Goal: Task Accomplishment & Management: Complete application form

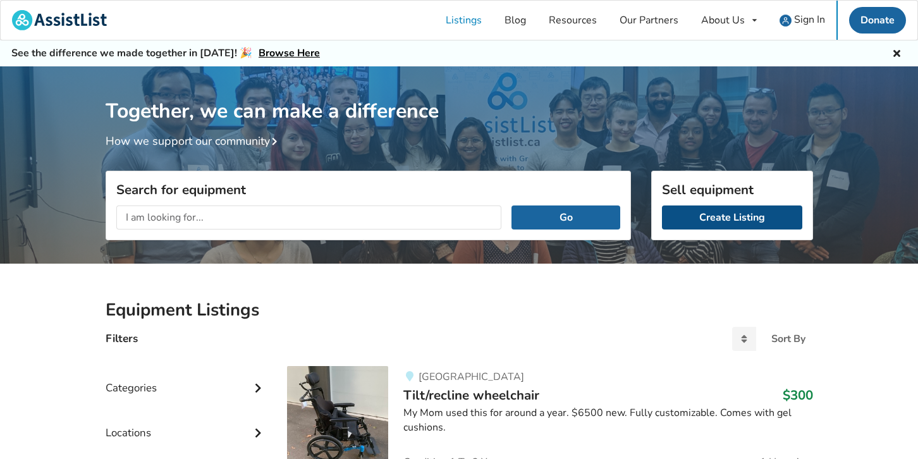
click at [722, 219] on link "Create Listing" at bounding box center [732, 218] width 140 height 24
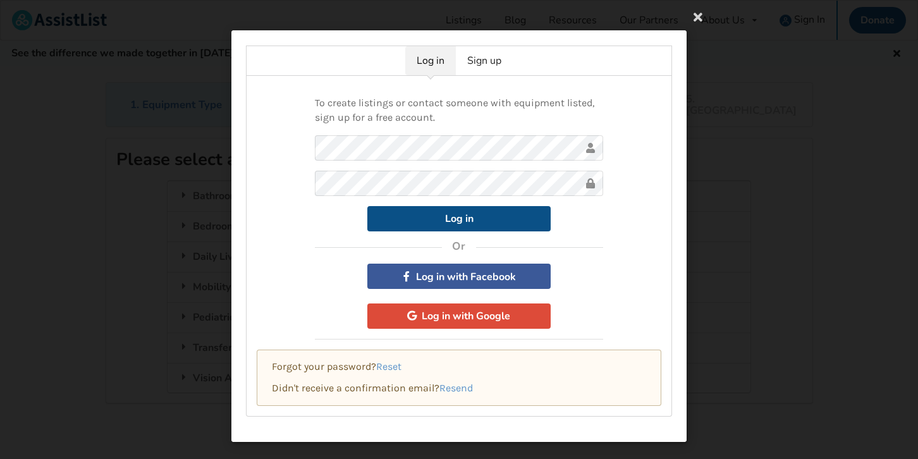
click at [494, 220] on button "Log in" at bounding box center [459, 218] width 183 height 25
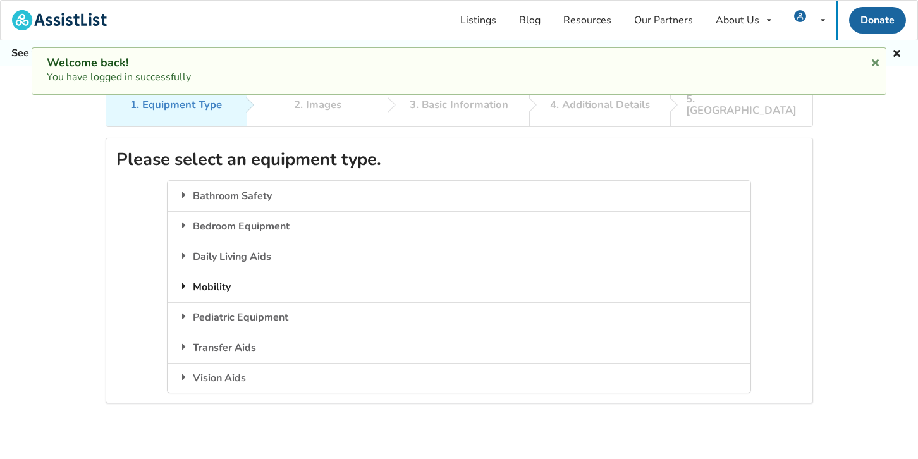
click at [185, 281] on icon at bounding box center [184, 286] width 13 height 10
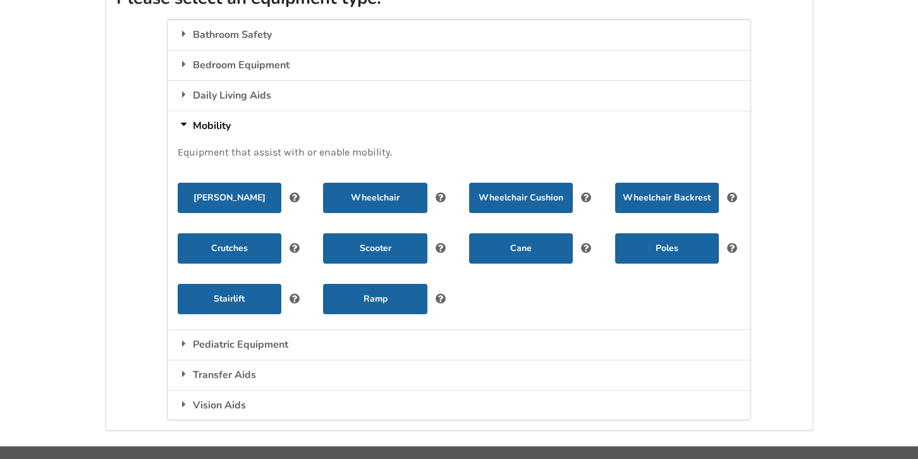
scroll to position [168, 0]
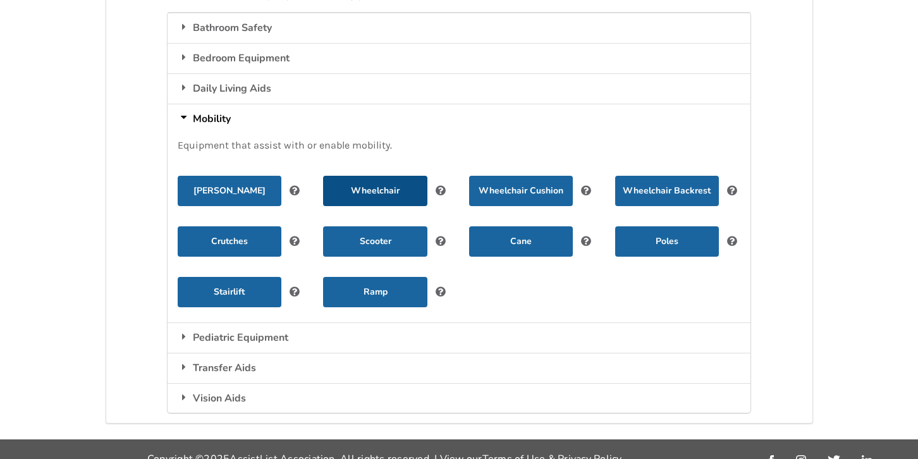
click at [411, 180] on button "Wheelchair" at bounding box center [375, 191] width 104 height 30
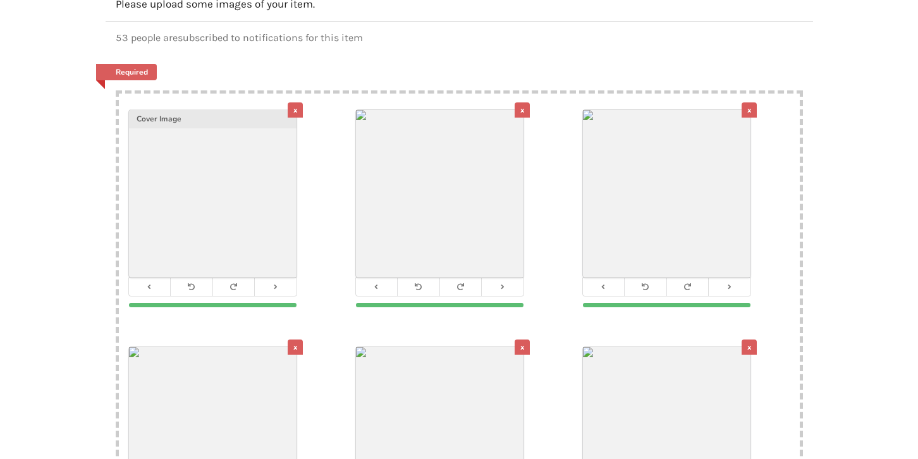
scroll to position [161, 0]
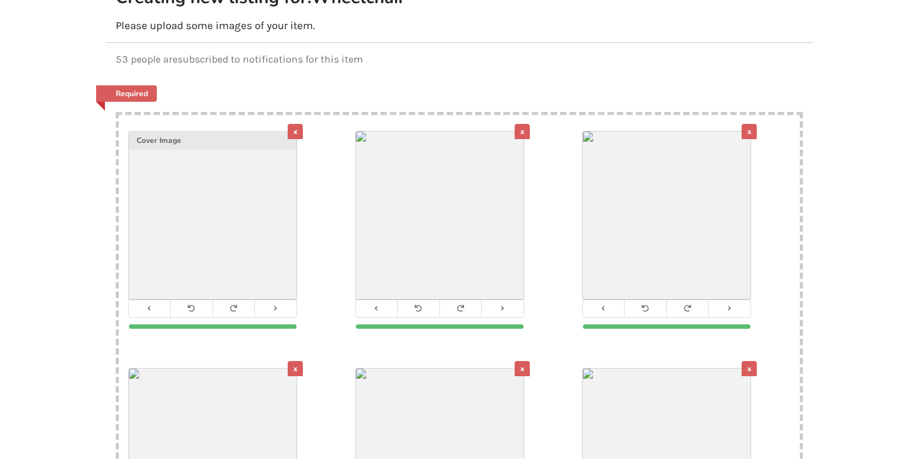
click at [208, 132] on div "Cover Image" at bounding box center [213, 140] width 168 height 19
click at [277, 305] on icon at bounding box center [275, 308] width 8 height 7
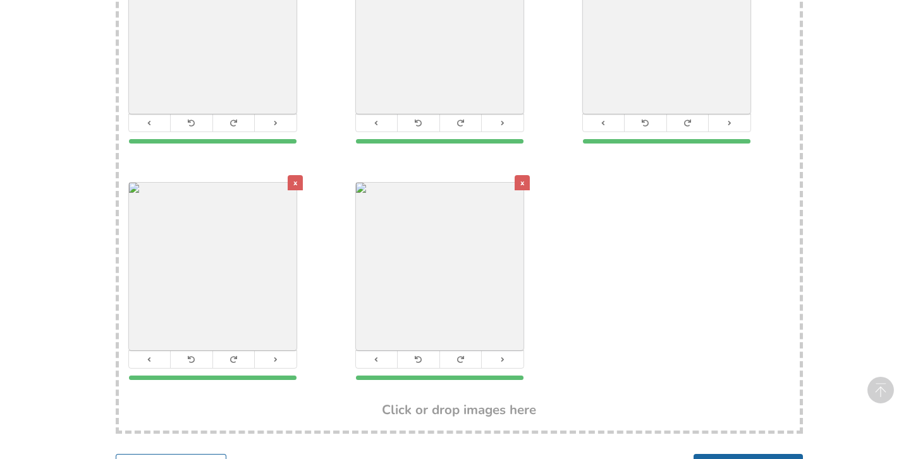
scroll to position [598, 0]
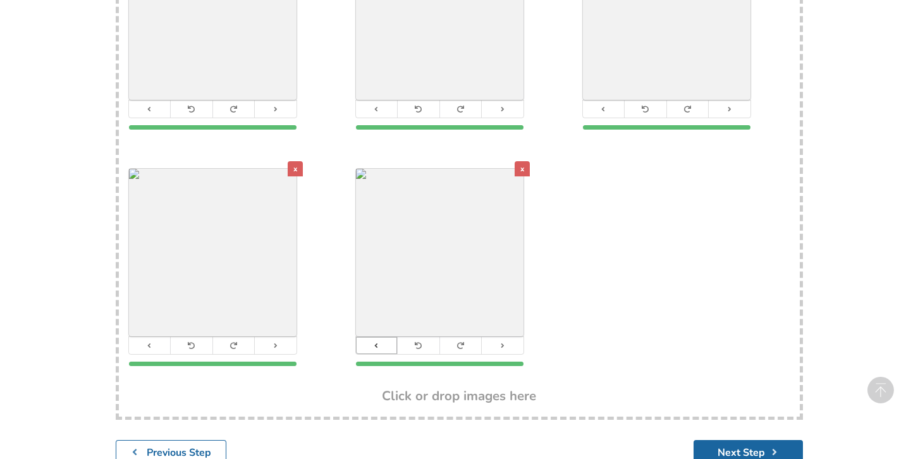
click at [376, 342] on icon at bounding box center [377, 345] width 8 height 7
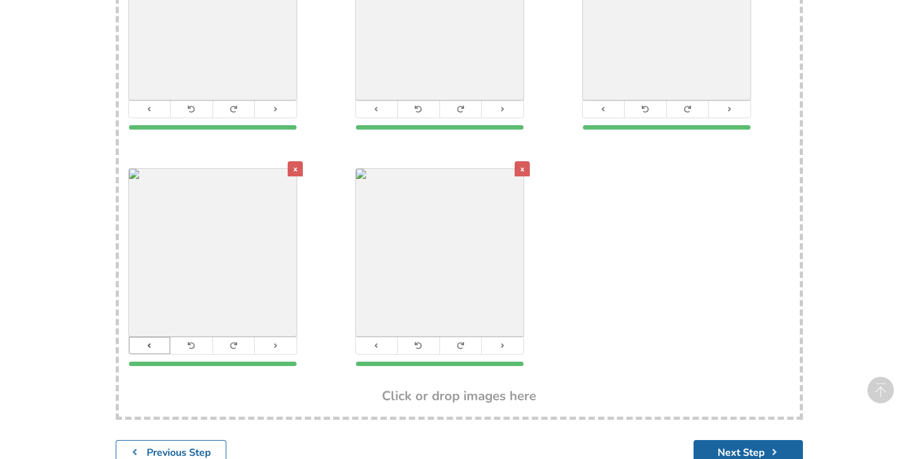
click at [145, 342] on icon at bounding box center [149, 345] width 8 height 7
click at [600, 101] on button at bounding box center [604, 109] width 42 height 17
click at [382, 101] on button at bounding box center [377, 109] width 42 height 17
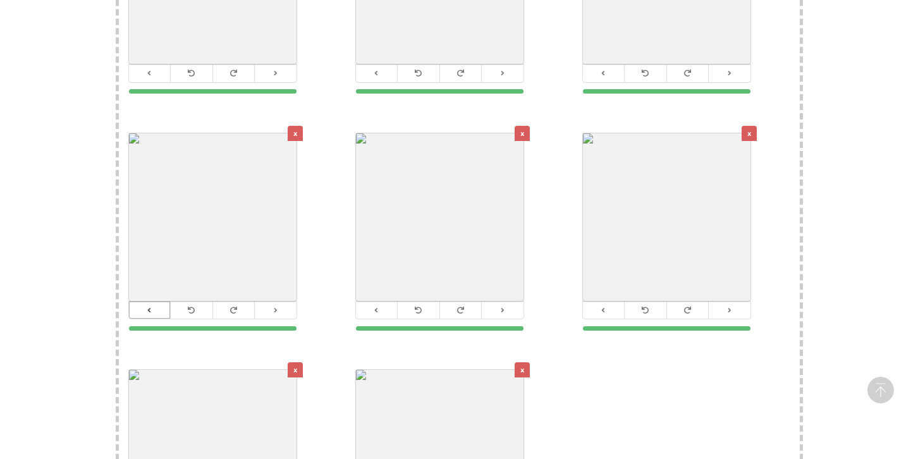
scroll to position [368, 0]
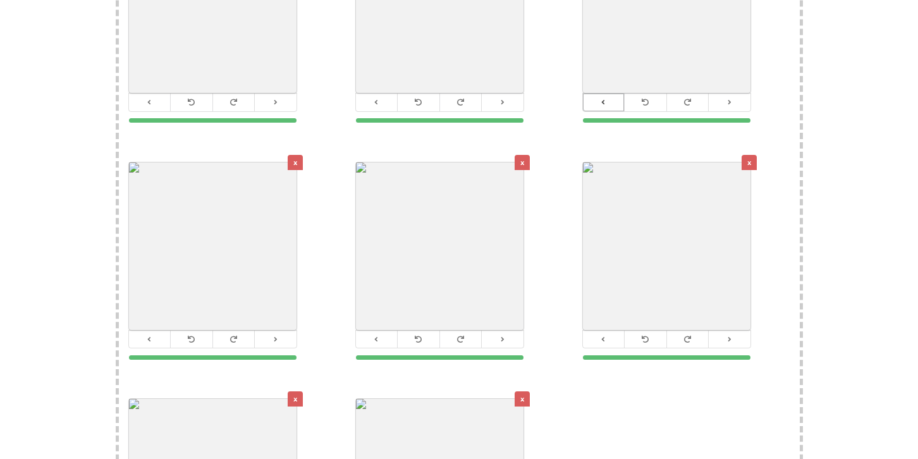
click at [611, 94] on button at bounding box center [604, 102] width 42 height 17
click at [376, 99] on icon at bounding box center [377, 102] width 8 height 7
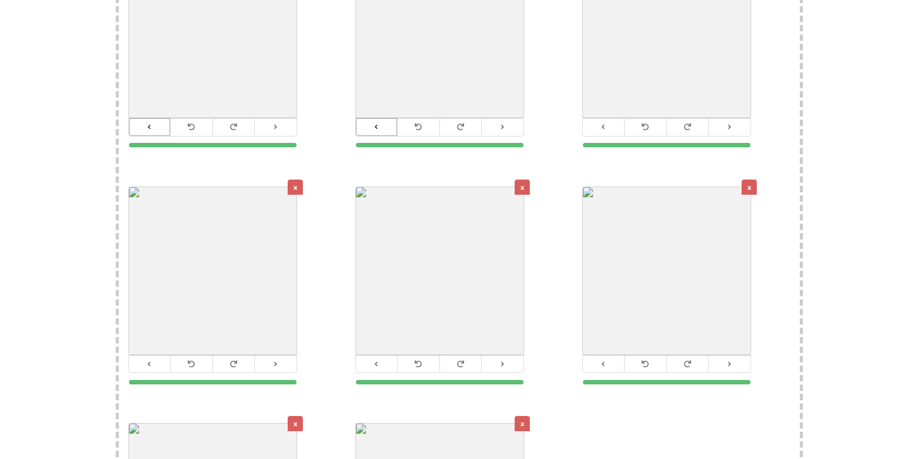
scroll to position [350, 0]
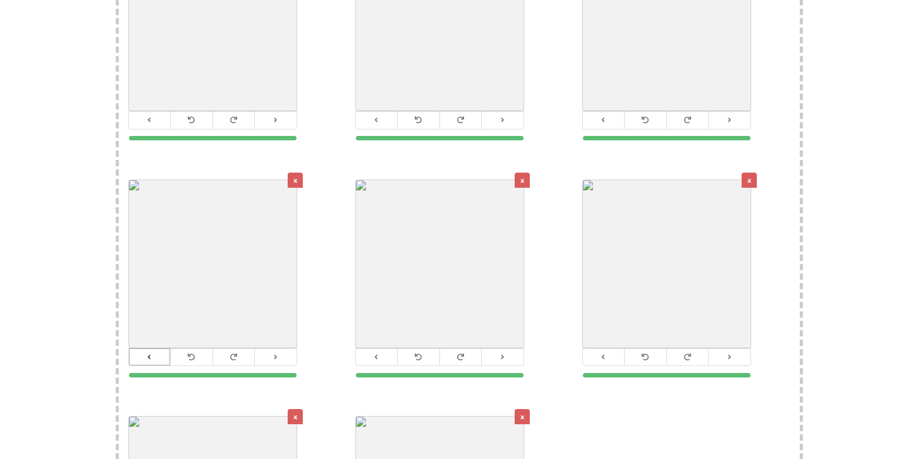
click at [154, 349] on button at bounding box center [150, 357] width 42 height 17
click at [600, 116] on icon at bounding box center [604, 119] width 8 height 7
click at [374, 116] on icon at bounding box center [377, 119] width 8 height 7
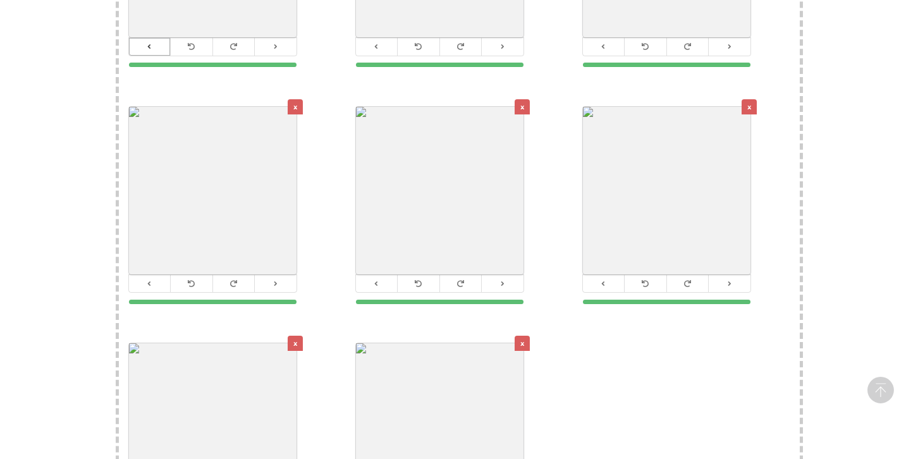
scroll to position [432, 0]
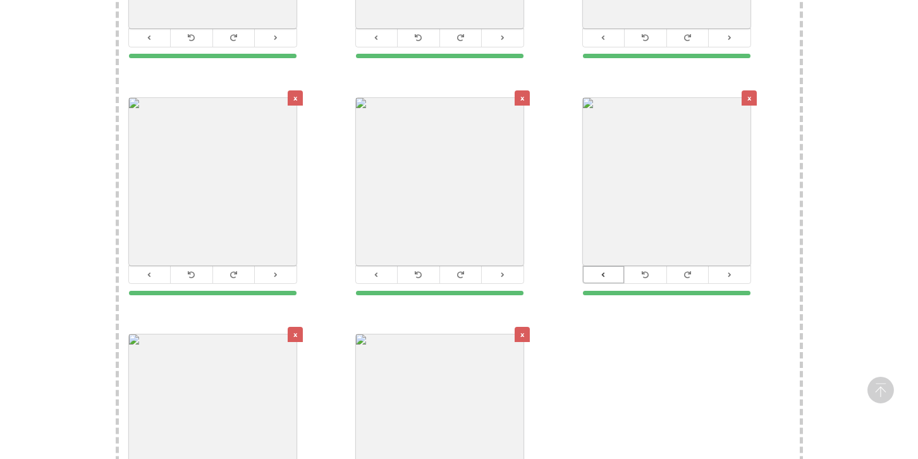
click at [605, 271] on icon at bounding box center [604, 274] width 8 height 7
click at [155, 266] on button at bounding box center [150, 274] width 42 height 17
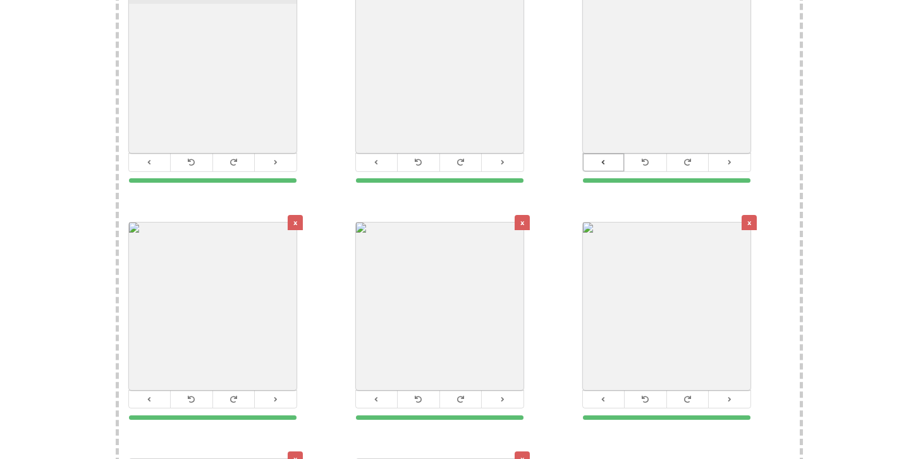
scroll to position [307, 0]
click at [381, 392] on button at bounding box center [377, 400] width 42 height 17
click at [604, 159] on icon at bounding box center [604, 162] width 8 height 7
click at [152, 397] on icon at bounding box center [149, 400] width 8 height 7
click at [604, 159] on icon at bounding box center [604, 162] width 8 height 7
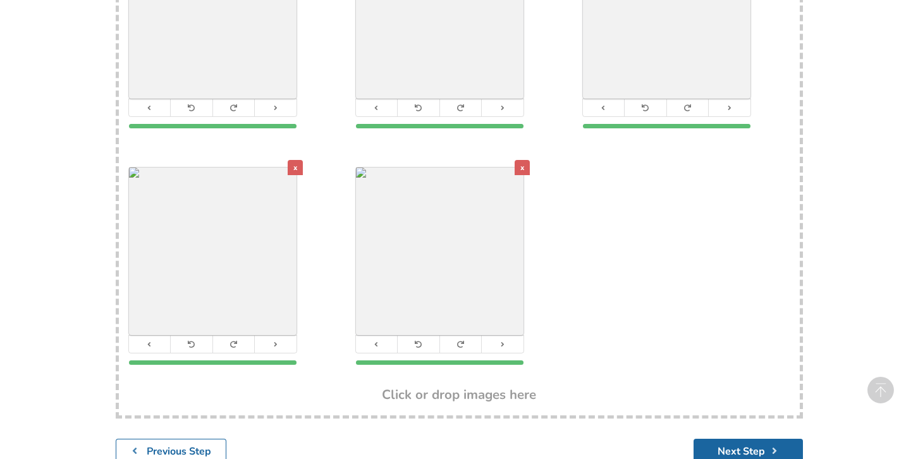
scroll to position [566, 0]
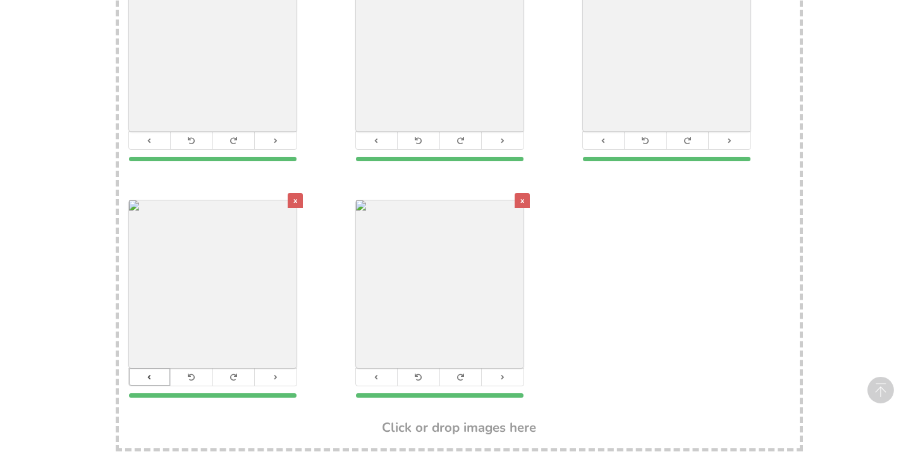
click at [144, 369] on button at bounding box center [150, 377] width 42 height 17
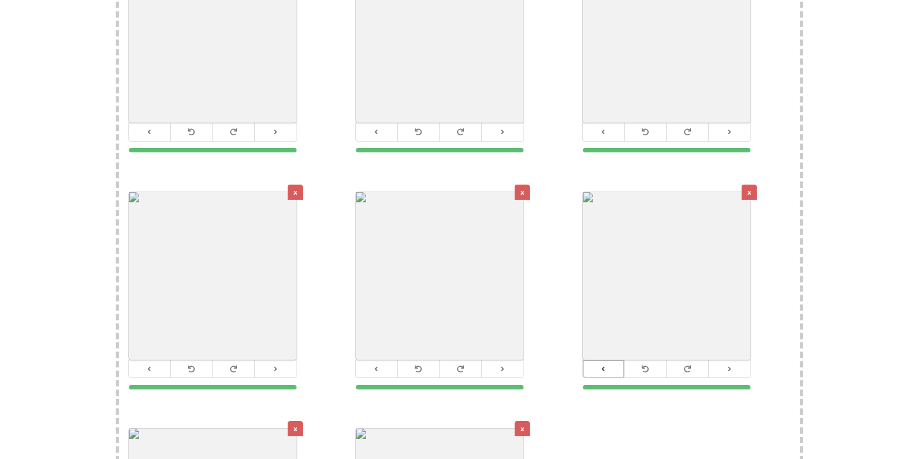
scroll to position [328, 0]
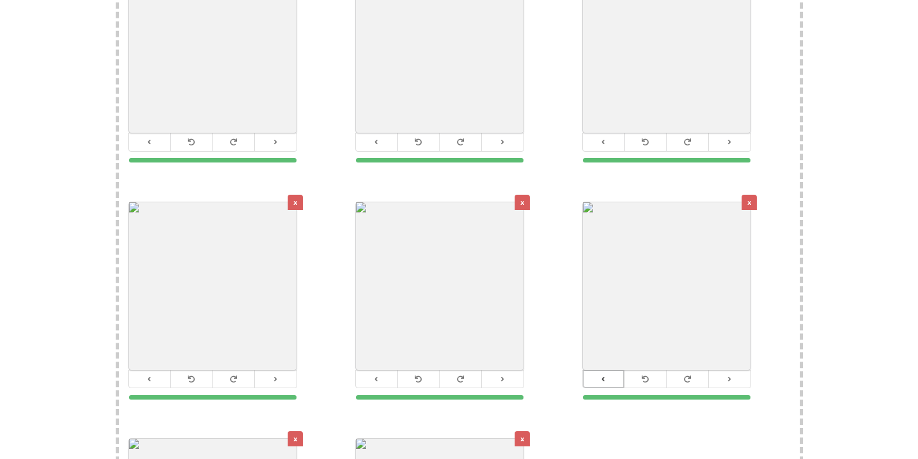
click at [607, 376] on icon at bounding box center [604, 379] width 8 height 7
click at [366, 371] on button at bounding box center [377, 379] width 42 height 17
click at [609, 137] on button at bounding box center [604, 141] width 42 height 17
click at [145, 376] on icon at bounding box center [149, 379] width 8 height 7
click at [508, 133] on button at bounding box center [502, 141] width 42 height 17
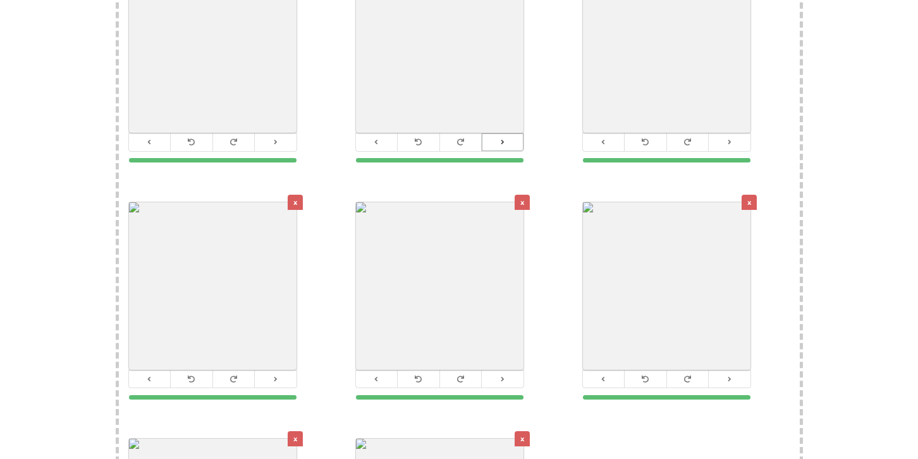
click at [508, 133] on button at bounding box center [502, 141] width 42 height 17
click at [156, 371] on button at bounding box center [150, 379] width 42 height 17
click at [609, 133] on button at bounding box center [604, 141] width 42 height 17
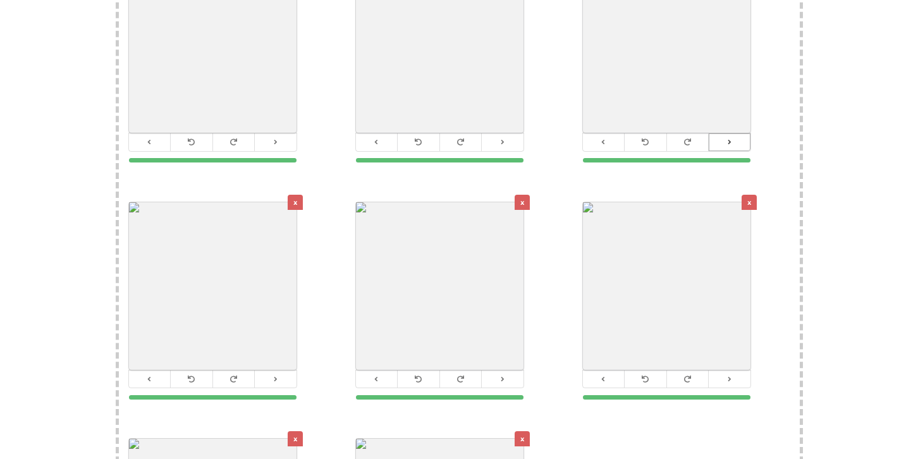
click at [729, 139] on icon at bounding box center [730, 142] width 8 height 7
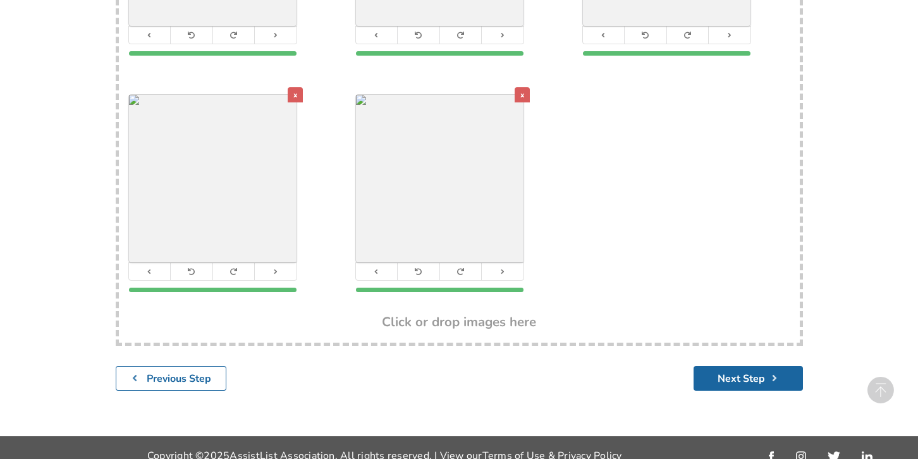
scroll to position [676, 0]
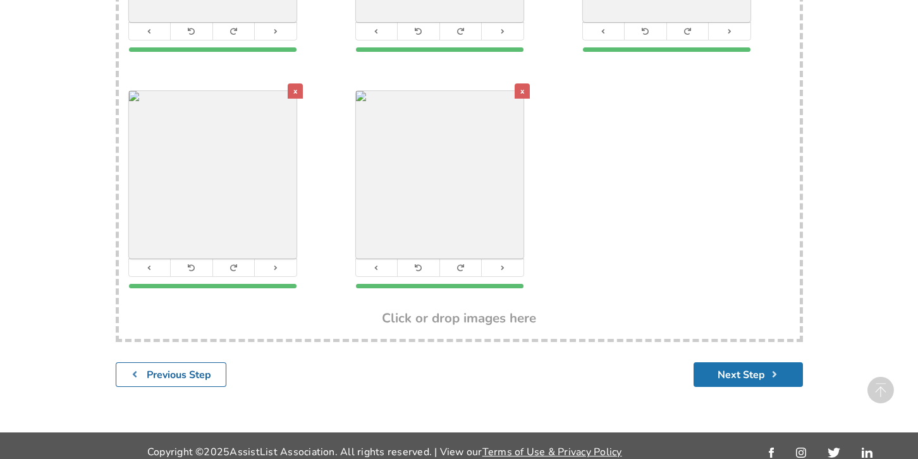
click at [750, 365] on button "Next Step" at bounding box center [748, 374] width 109 height 25
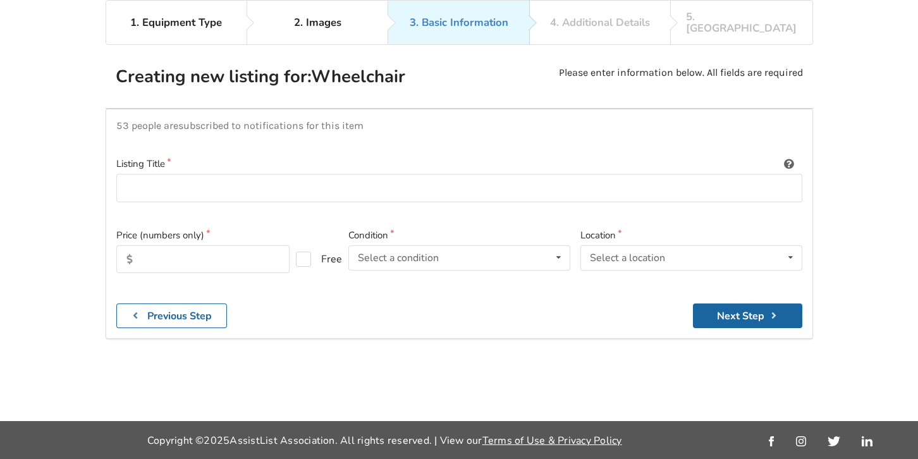
scroll to position [82, 0]
click at [237, 174] on input at bounding box center [459, 188] width 686 height 28
type input "Travel Buggy Foldable Power Chair"
click at [172, 252] on input "text" at bounding box center [202, 259] width 173 height 28
type input "1300"
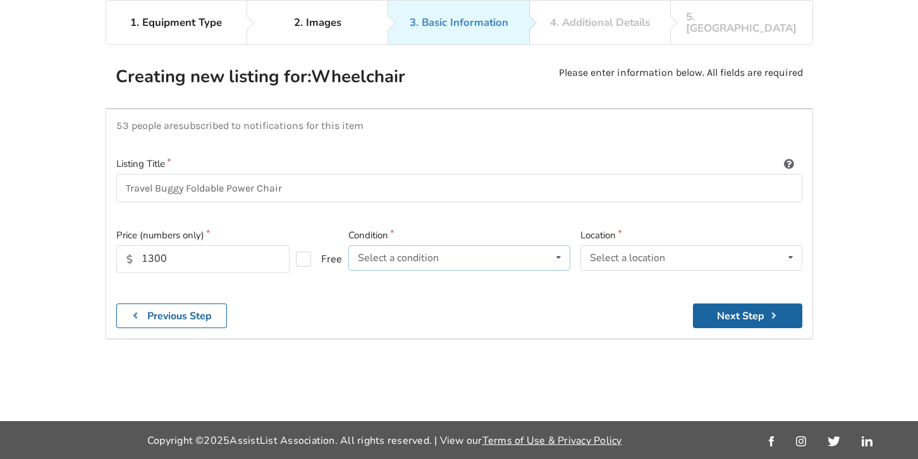
click at [395, 253] on div "Select a condition" at bounding box center [398, 258] width 81 height 10
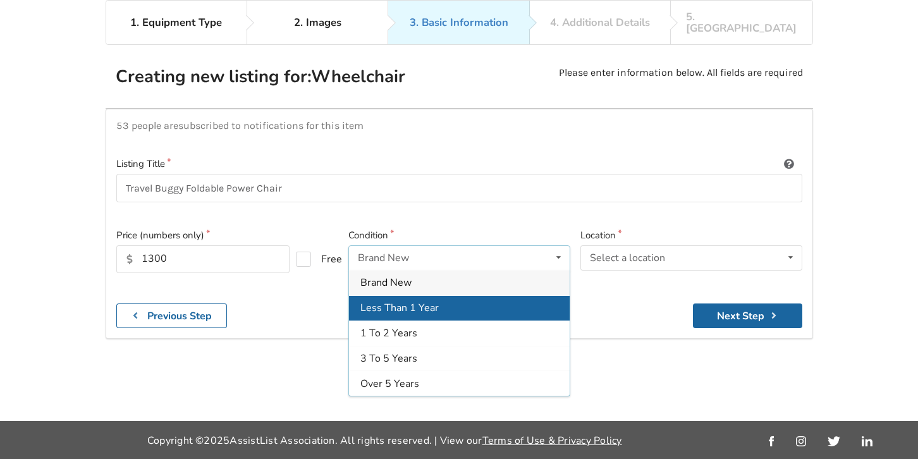
click at [431, 301] on span "Less Than 1 Year" at bounding box center [400, 308] width 78 height 14
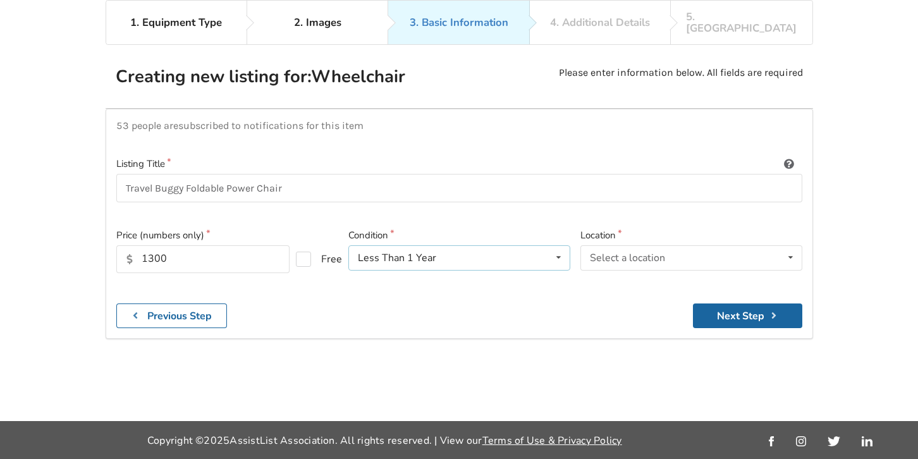
click at [460, 250] on div "Less Than 1 Year Brand New Less Than 1 Year 1 To 2 Years 3 To 5 Years Over 5 Ye…" at bounding box center [460, 257] width 222 height 25
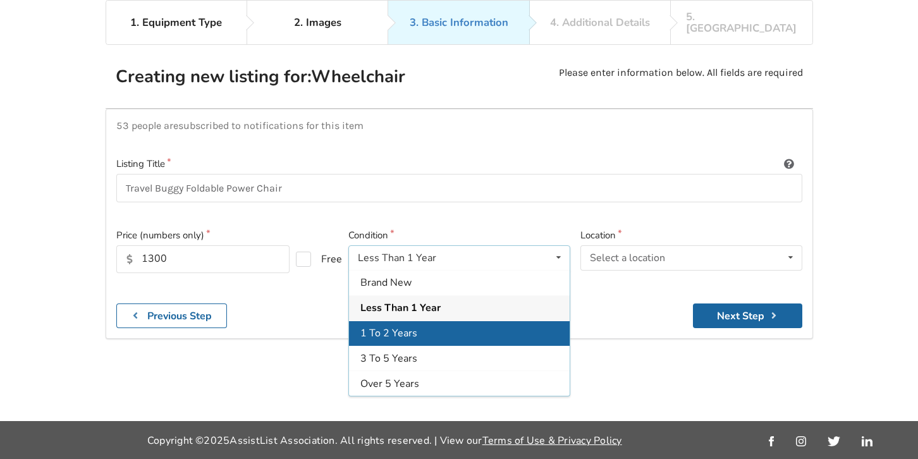
click at [459, 324] on div "1 To 2 Years" at bounding box center [459, 333] width 221 height 25
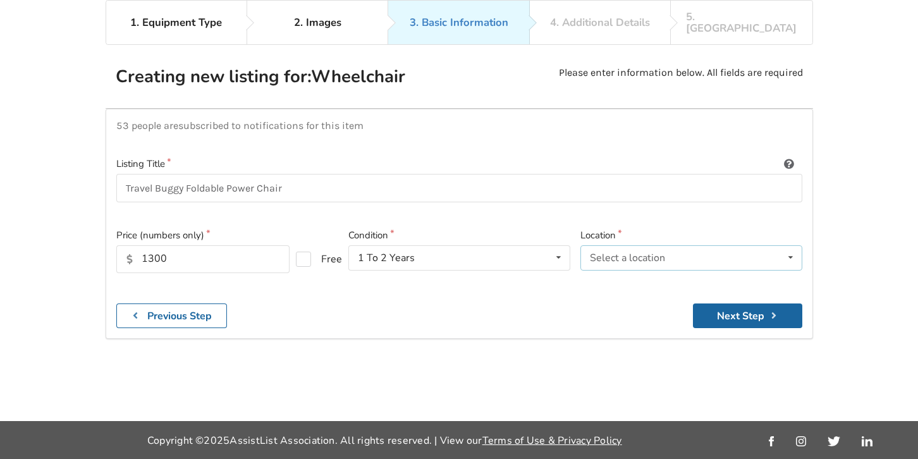
click at [632, 253] on div "Select a location" at bounding box center [627, 258] width 75 height 10
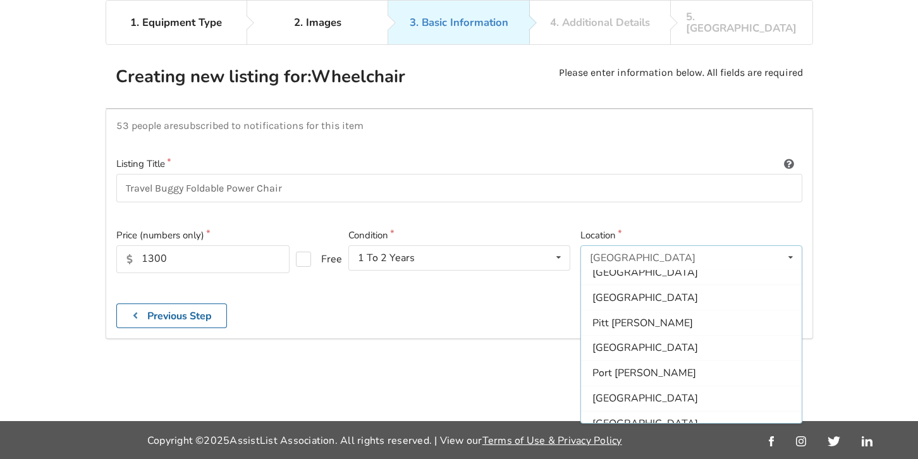
scroll to position [376, 0]
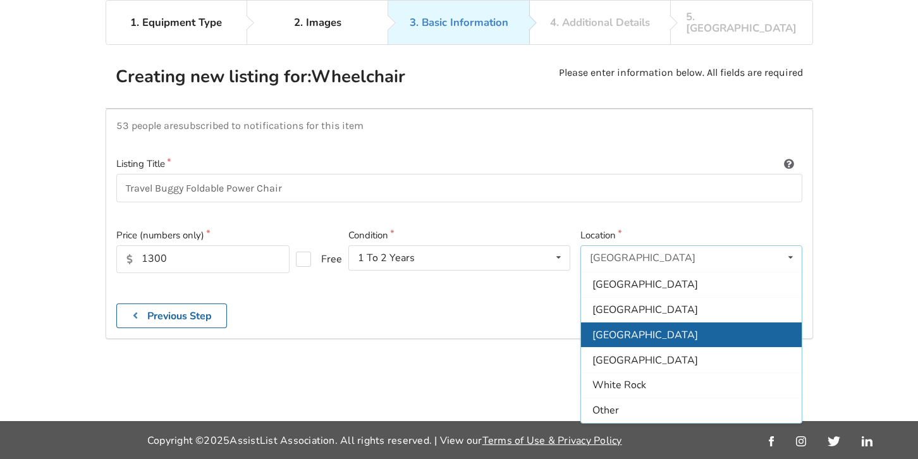
click at [636, 328] on span "[GEOGRAPHIC_DATA]" at bounding box center [646, 335] width 106 height 14
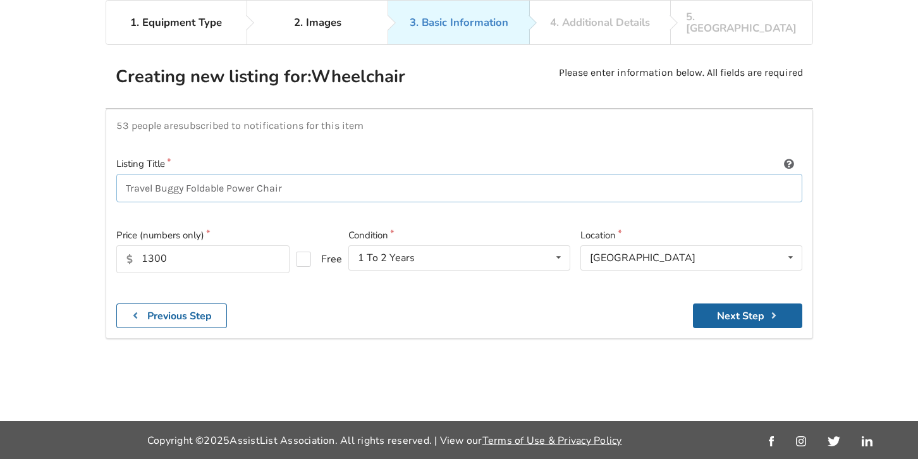
click at [184, 178] on input "Travel Buggy Foldable Power Chair" at bounding box center [459, 188] width 686 height 28
type input "Travel Buggy City Foldable Power Chair"
click at [732, 307] on button "Next Step" at bounding box center [747, 316] width 109 height 25
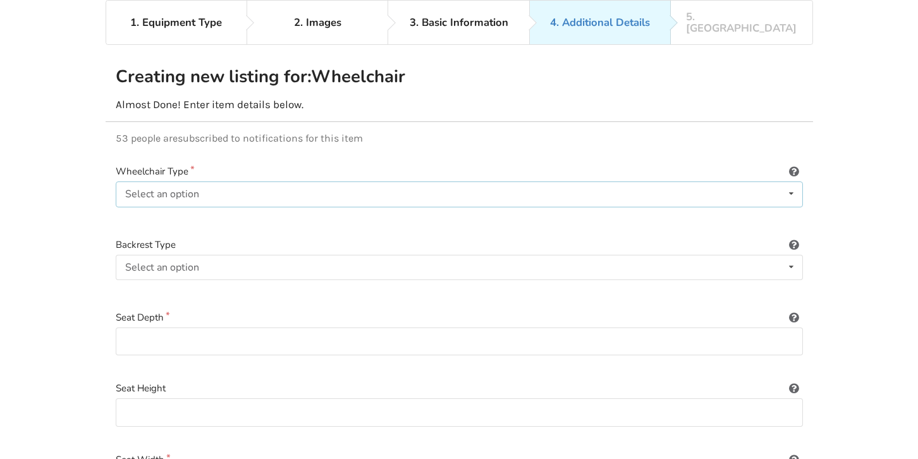
click at [340, 182] on div "Select an option Power/electric Manual Transport Tilt" at bounding box center [460, 194] width 688 height 25
click at [326, 207] on div "Power/electric" at bounding box center [459, 219] width 686 height 25
click at [316, 183] on div "Power/electric Power/electric Manual Transport Tilt" at bounding box center [460, 194] width 688 height 25
click at [314, 207] on div "Power/electric" at bounding box center [459, 219] width 686 height 25
click at [302, 259] on div "Select an option Sling (standard upholstery) Hardshell (rigid) Tension-adjustab…" at bounding box center [460, 267] width 688 height 25
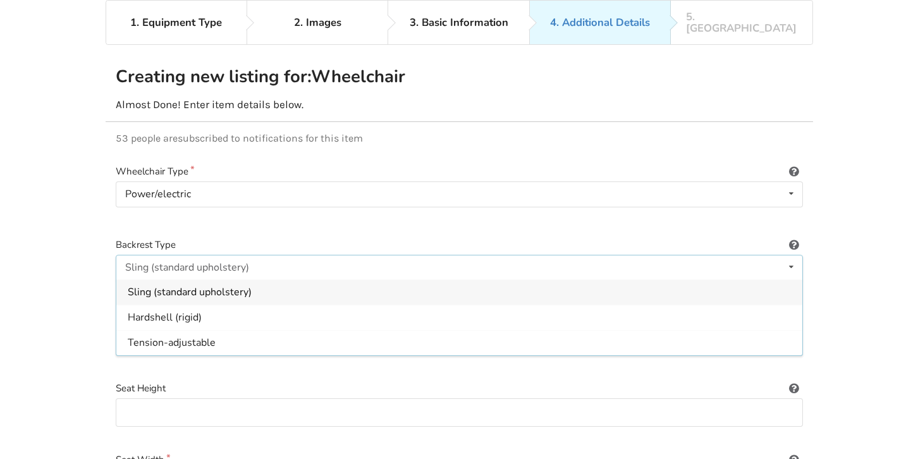
click at [286, 285] on div "Sling (standard upholstery)" at bounding box center [459, 292] width 686 height 25
click at [202, 332] on input at bounding box center [460, 342] width 688 height 28
type input "18 inches"
click at [158, 405] on input at bounding box center [460, 412] width 688 height 28
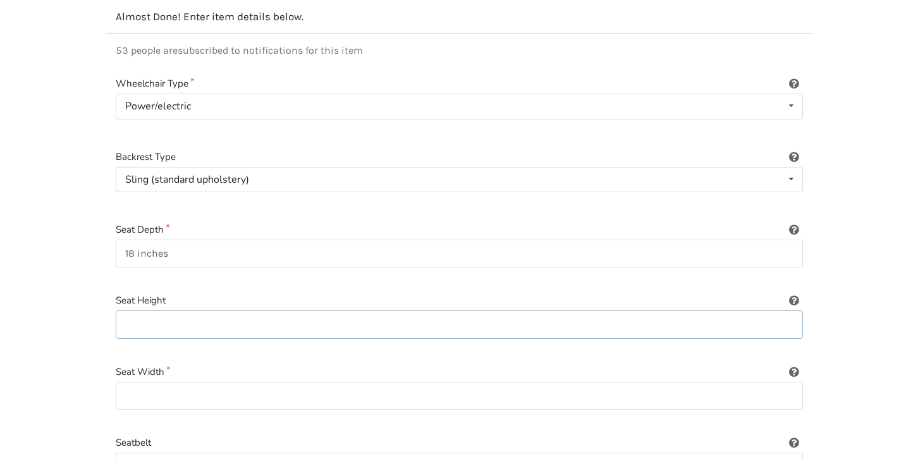
scroll to position [204, 0]
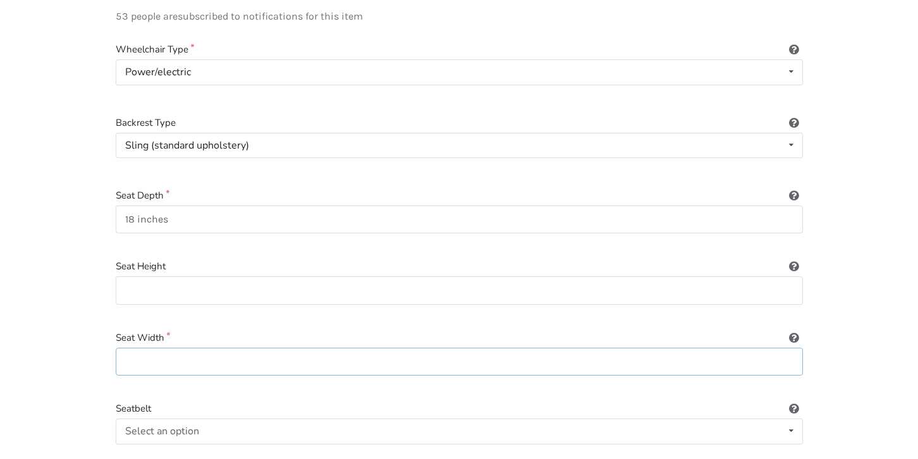
click at [197, 353] on input at bounding box center [460, 362] width 688 height 28
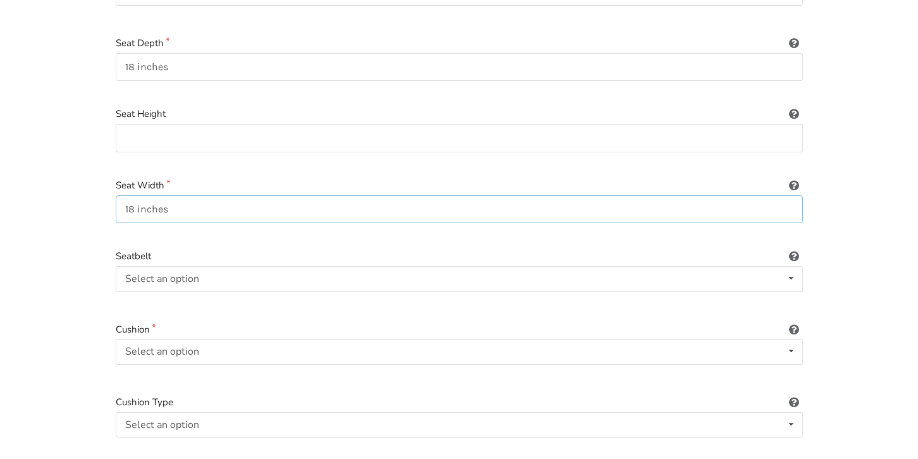
scroll to position [364, 0]
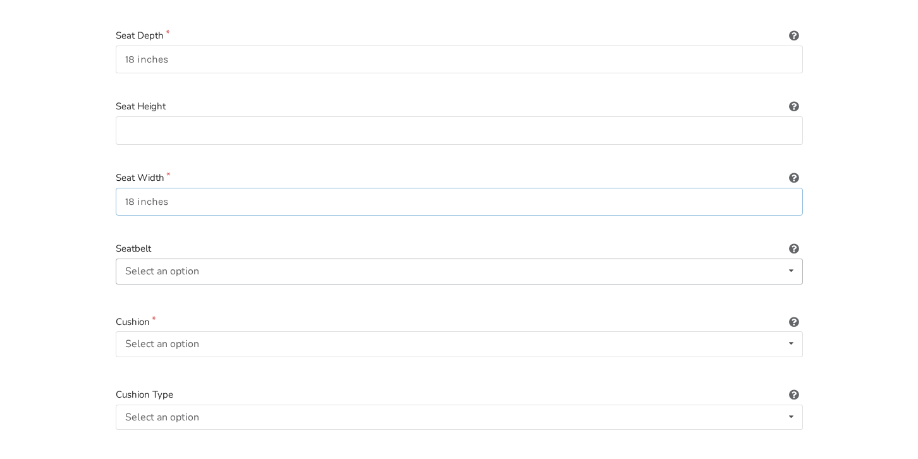
type input "18 inches"
click at [200, 259] on div "Select an option Included Not included" at bounding box center [460, 271] width 688 height 25
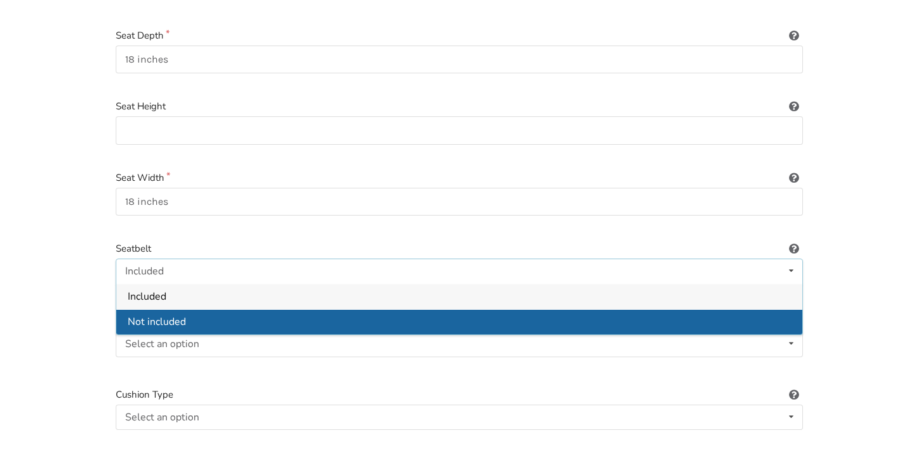
click at [192, 314] on div "Not included" at bounding box center [459, 321] width 686 height 25
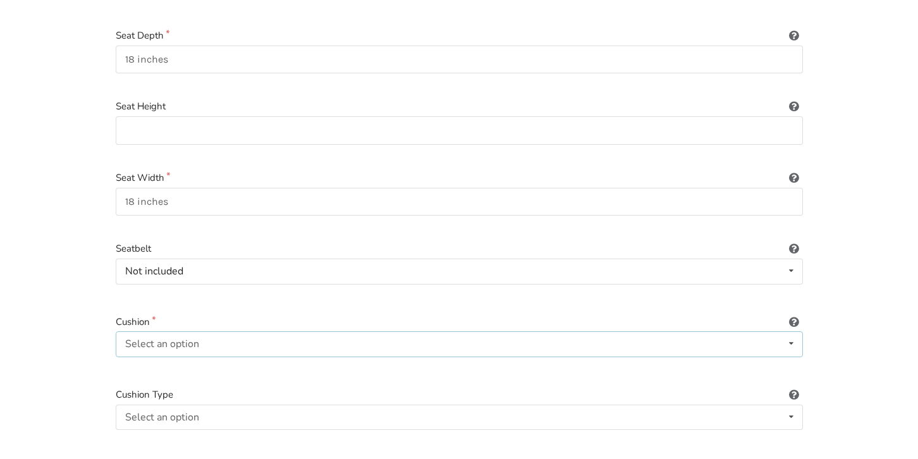
click at [194, 339] on div "Select an option" at bounding box center [162, 344] width 74 height 10
click at [194, 358] on div "Included" at bounding box center [459, 369] width 686 height 25
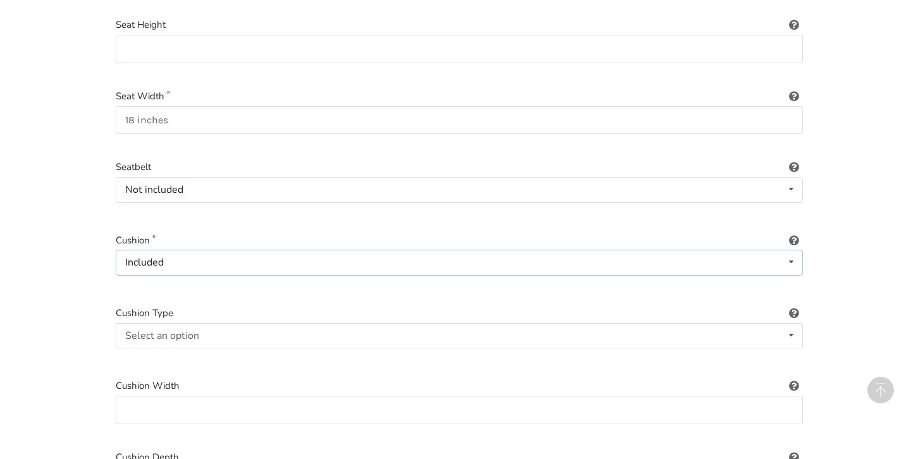
scroll to position [464, 0]
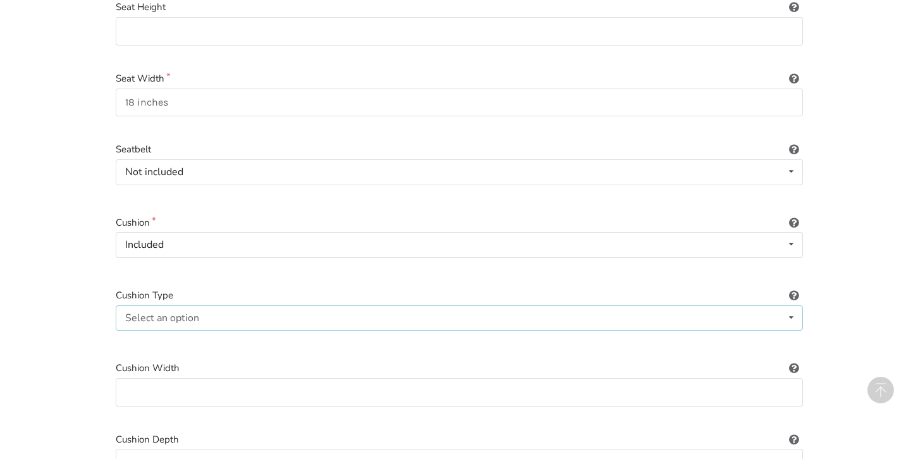
click at [182, 313] on div "Select an option" at bounding box center [162, 318] width 74 height 10
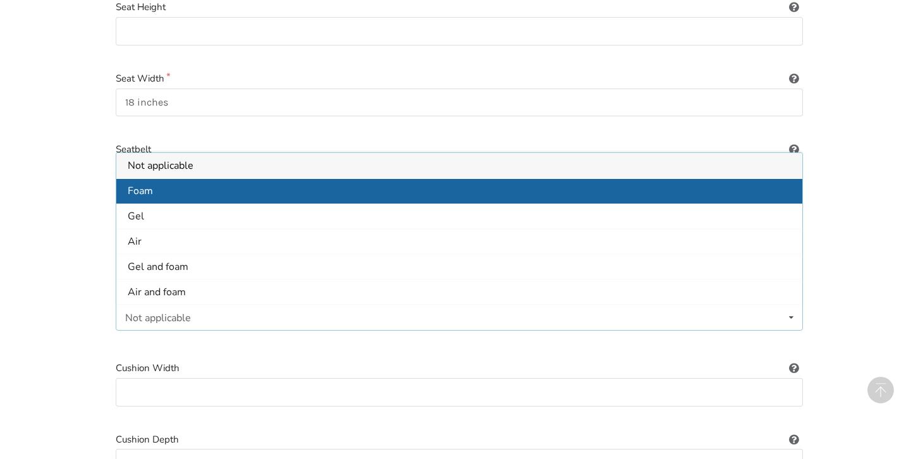
click at [175, 190] on div "Foam" at bounding box center [459, 190] width 686 height 25
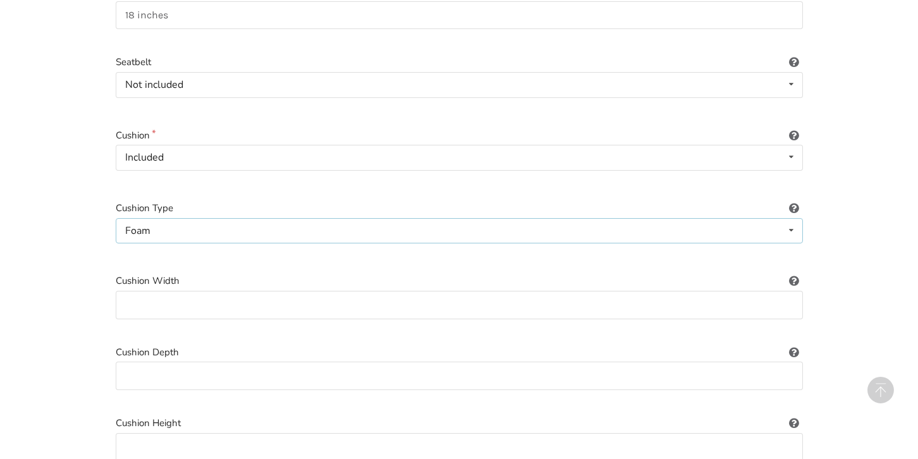
scroll to position [567, 0]
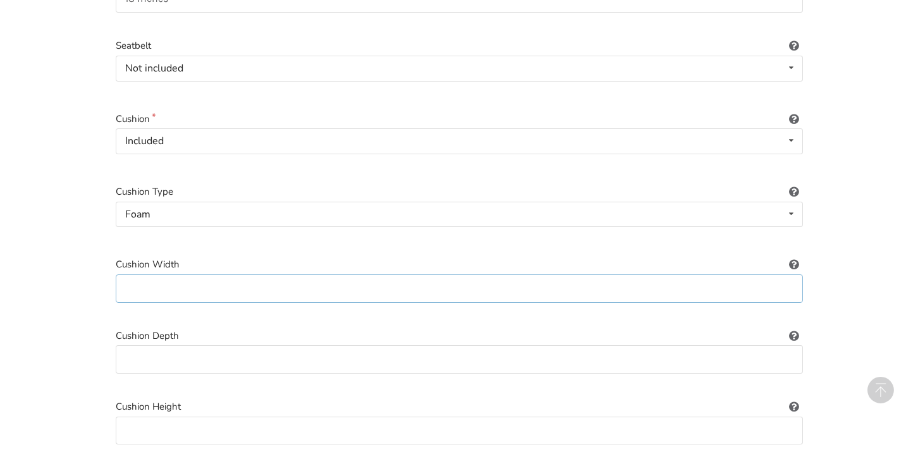
click at [152, 275] on input at bounding box center [460, 289] width 688 height 28
type input "18 inches"
click at [148, 347] on input at bounding box center [460, 359] width 688 height 28
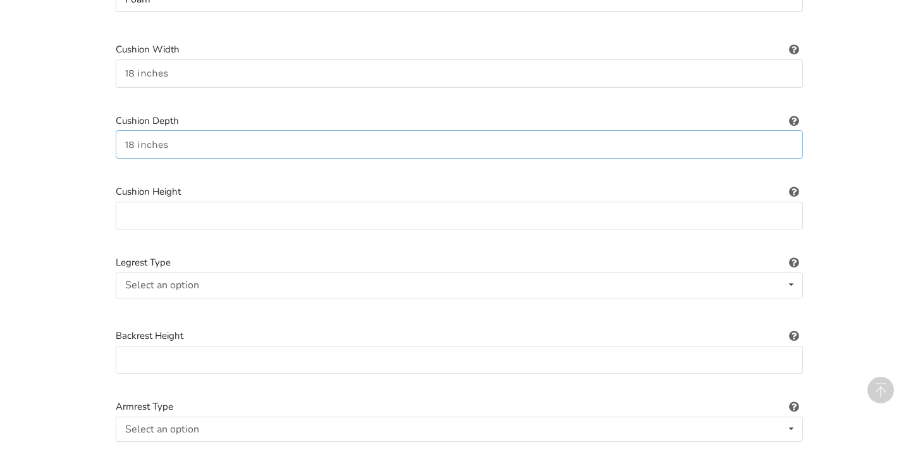
scroll to position [787, 0]
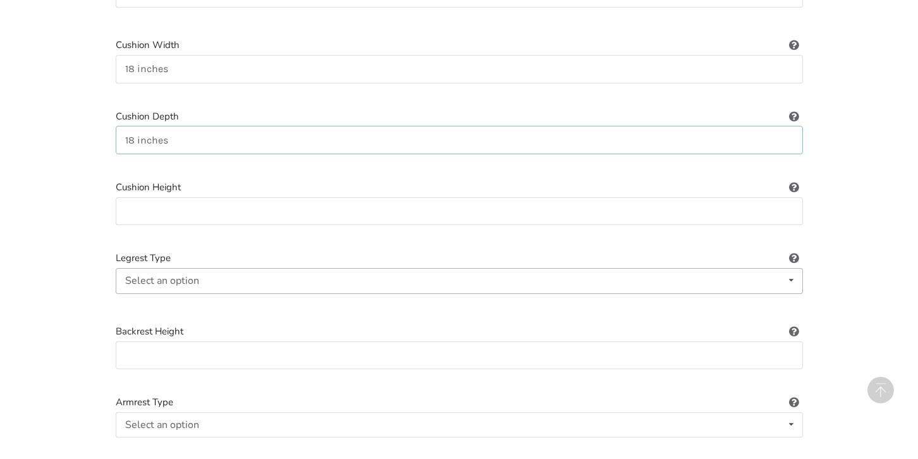
type input "18 inches"
click at [162, 276] on div "Select an option" at bounding box center [162, 281] width 74 height 10
click at [180, 293] on div "Standard" at bounding box center [459, 305] width 686 height 25
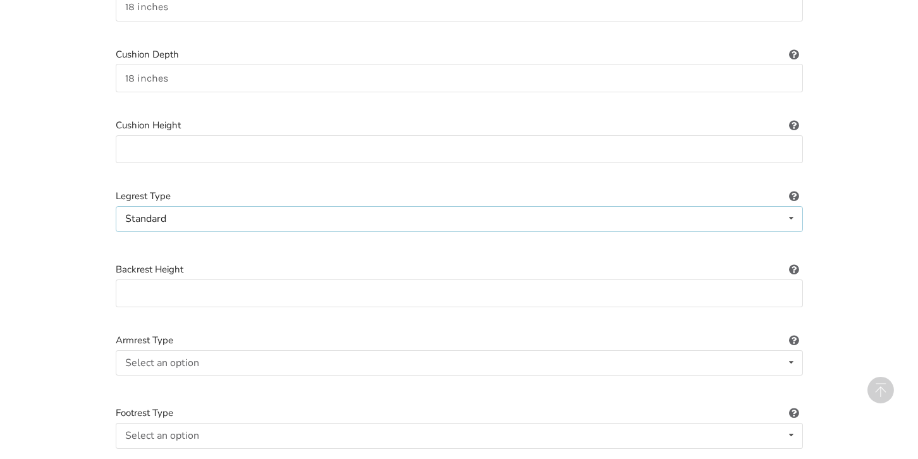
scroll to position [849, 0]
click at [155, 360] on div "Select an option Fixed Removeable Flip back" at bounding box center [460, 362] width 688 height 25
click at [155, 374] on div "Fixed" at bounding box center [459, 386] width 686 height 25
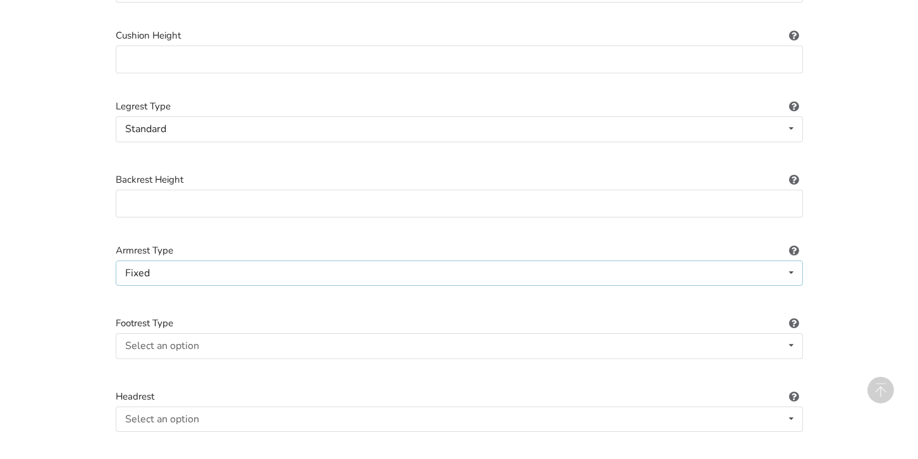
scroll to position [958, 0]
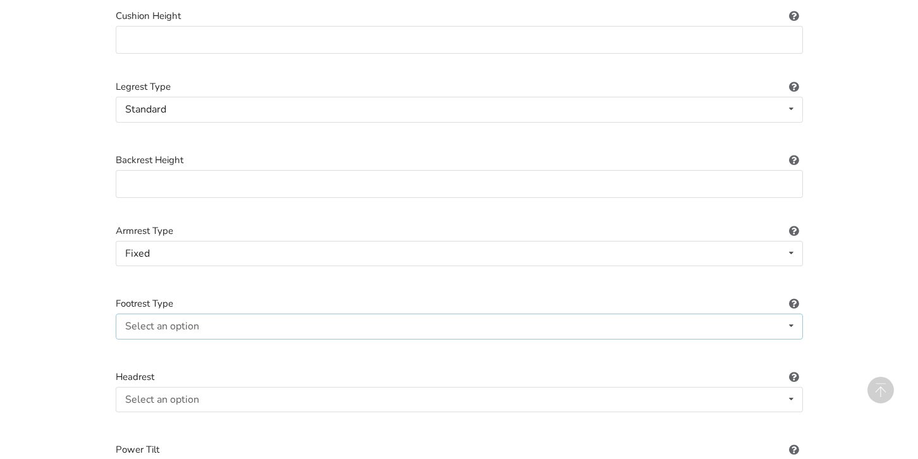
click at [161, 321] on div "Select an option" at bounding box center [162, 326] width 74 height 10
click at [194, 344] on div "Standard" at bounding box center [459, 351] width 686 height 25
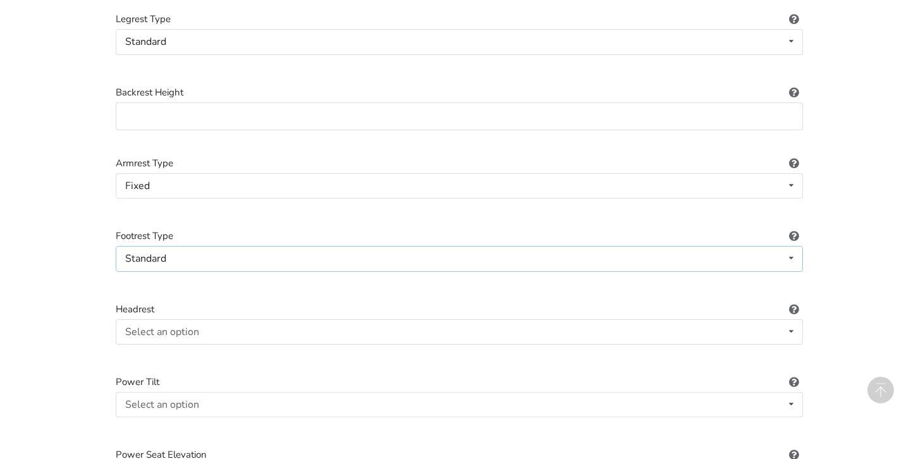
scroll to position [1040, 0]
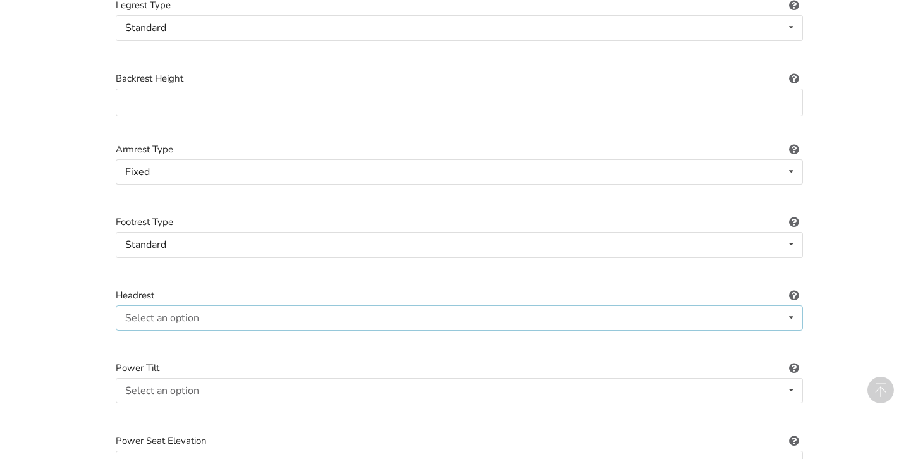
click at [188, 313] on div "Select an option" at bounding box center [162, 318] width 74 height 10
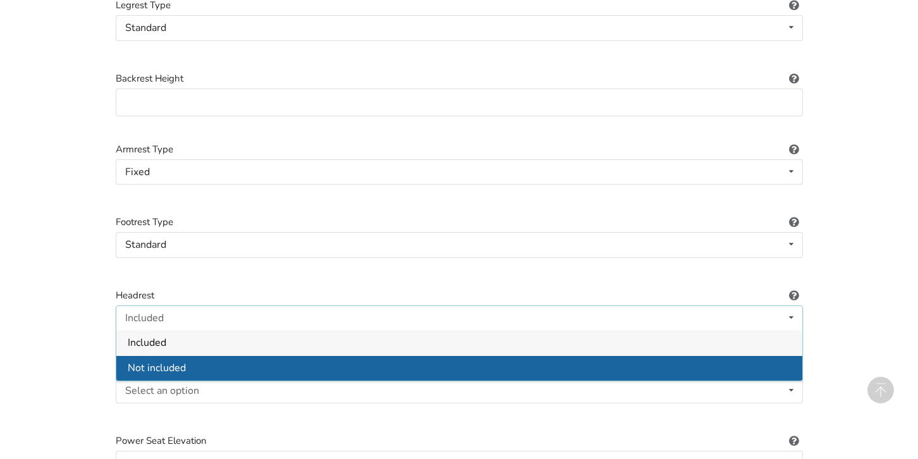
click at [184, 361] on span "Not included" at bounding box center [157, 368] width 58 height 14
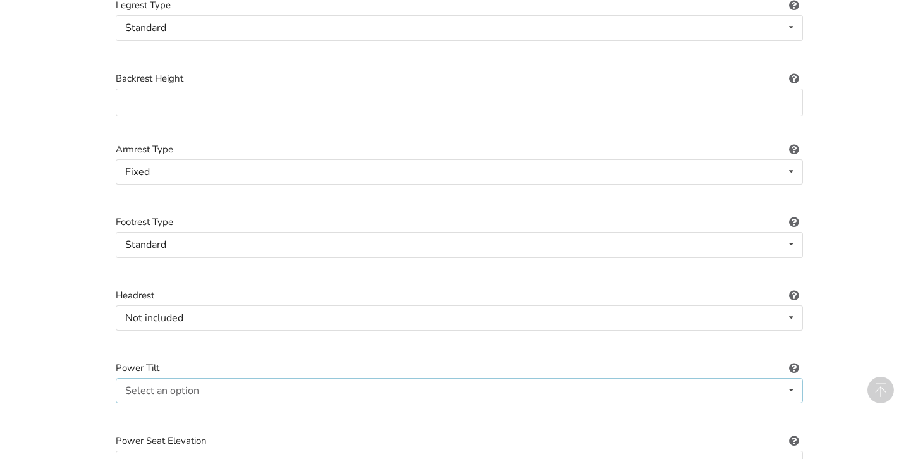
click at [184, 386] on div "Select an option" at bounding box center [162, 391] width 74 height 10
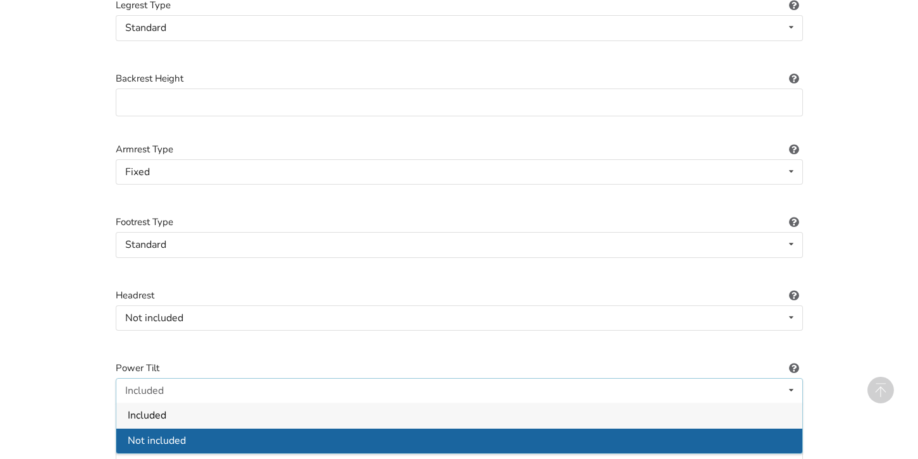
click at [185, 435] on span "Not included" at bounding box center [157, 442] width 58 height 14
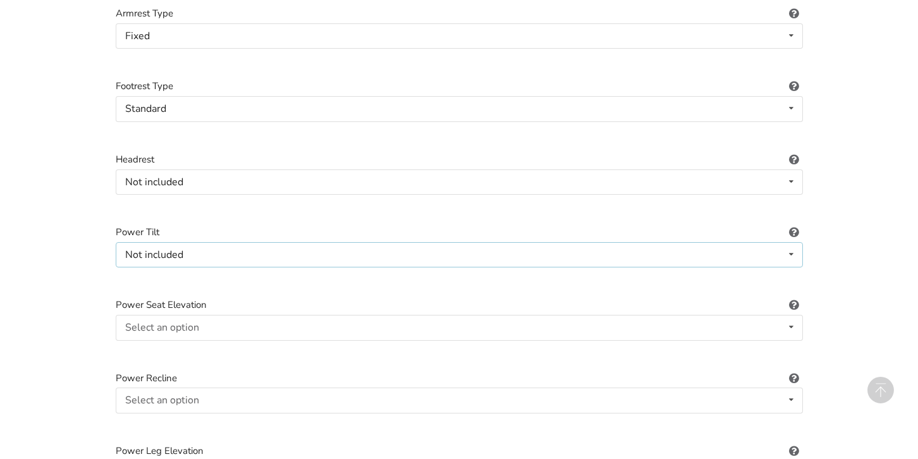
scroll to position [1189, 0]
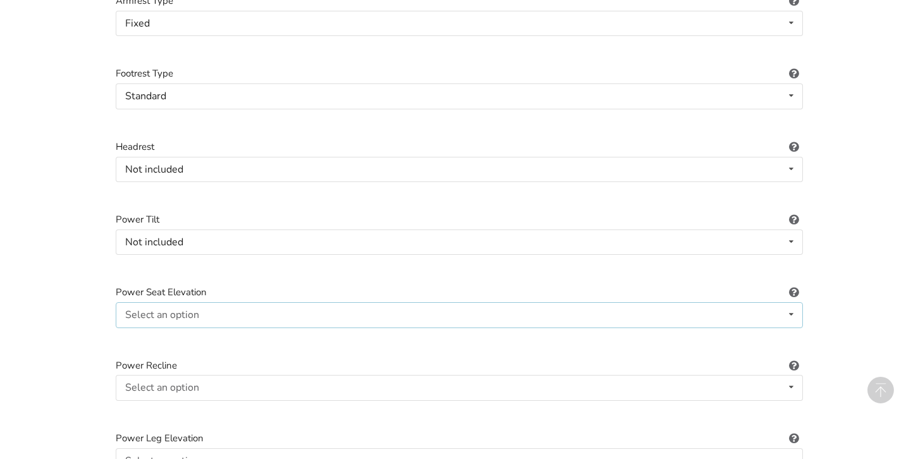
click at [169, 310] on div "Select an option" at bounding box center [162, 315] width 74 height 10
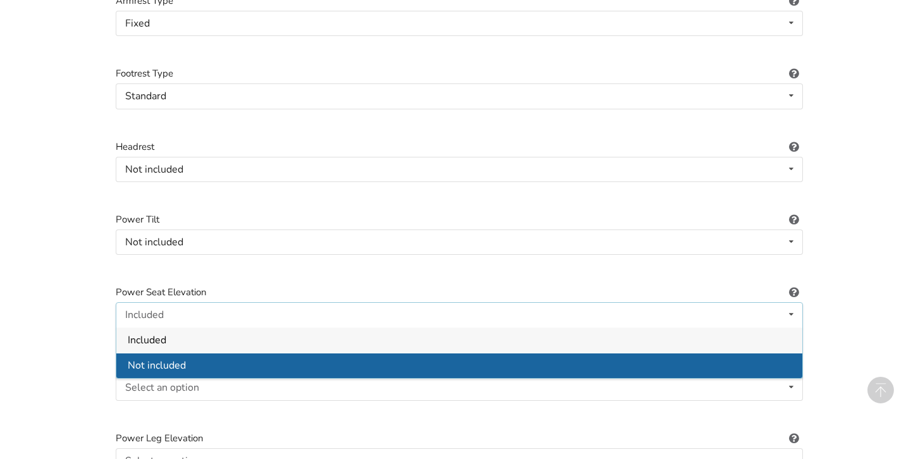
click at [170, 359] on span "Not included" at bounding box center [157, 366] width 58 height 14
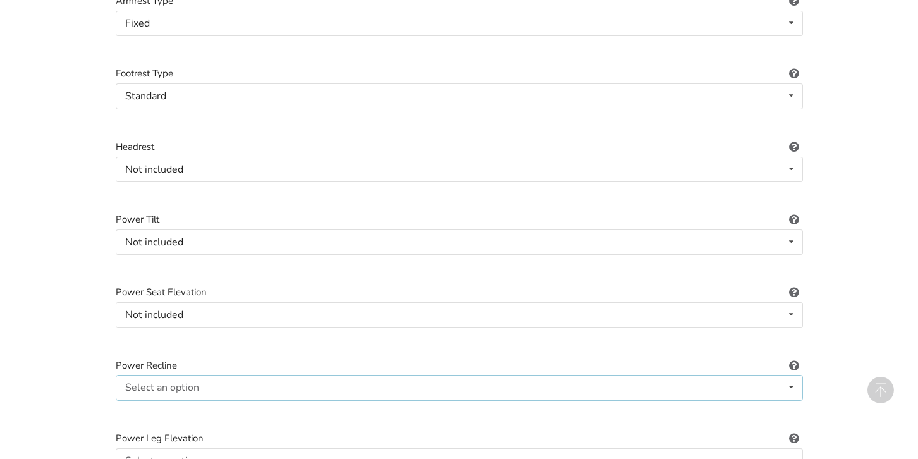
click at [176, 383] on div "Select an option" at bounding box center [162, 388] width 74 height 10
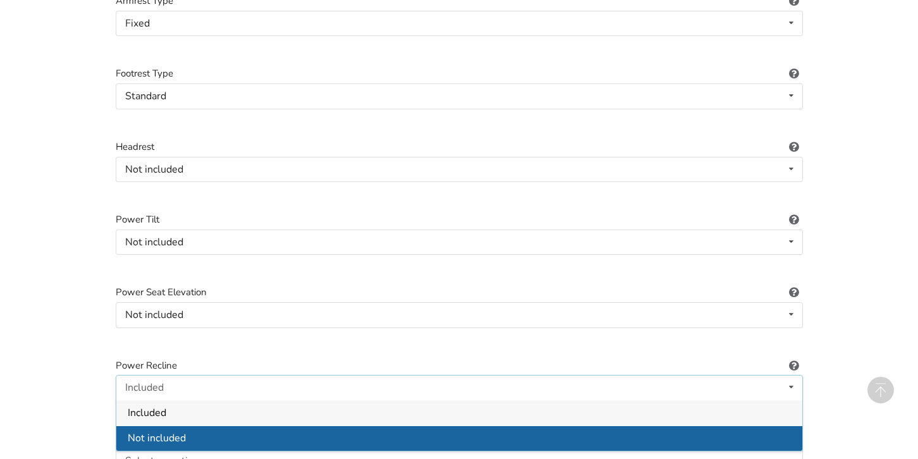
click at [185, 426] on div "Not included" at bounding box center [459, 438] width 686 height 25
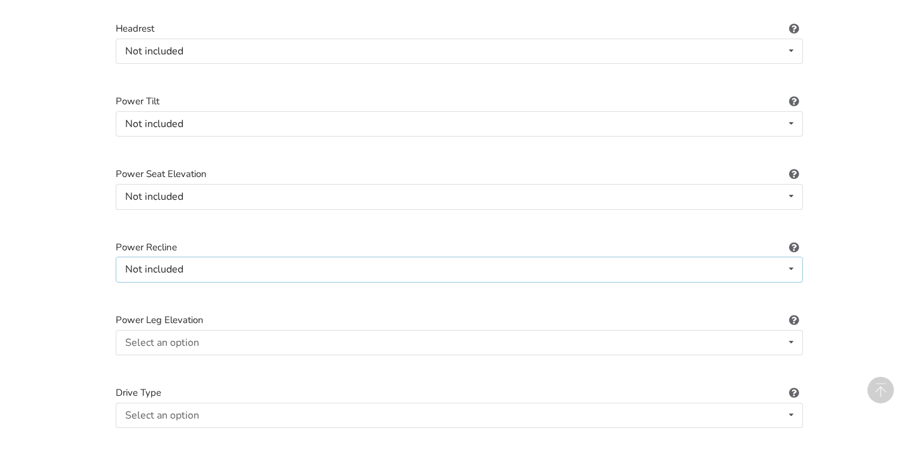
scroll to position [1320, 0]
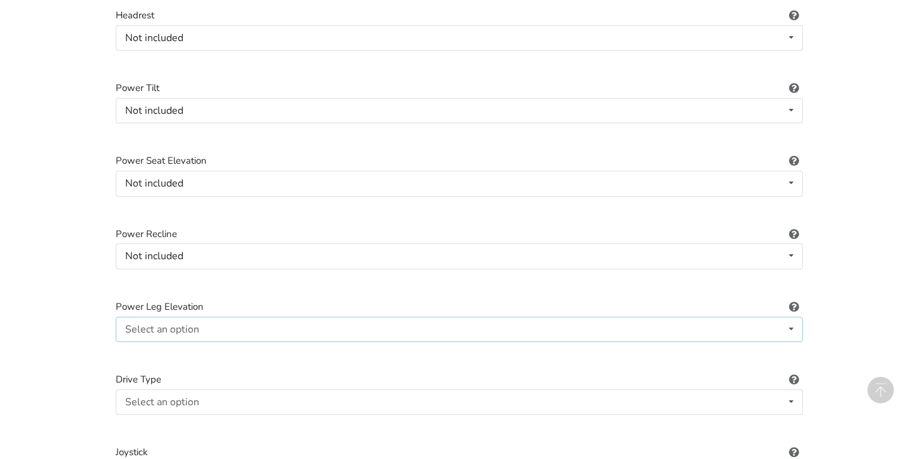
click at [168, 324] on div "Select an option" at bounding box center [162, 329] width 74 height 10
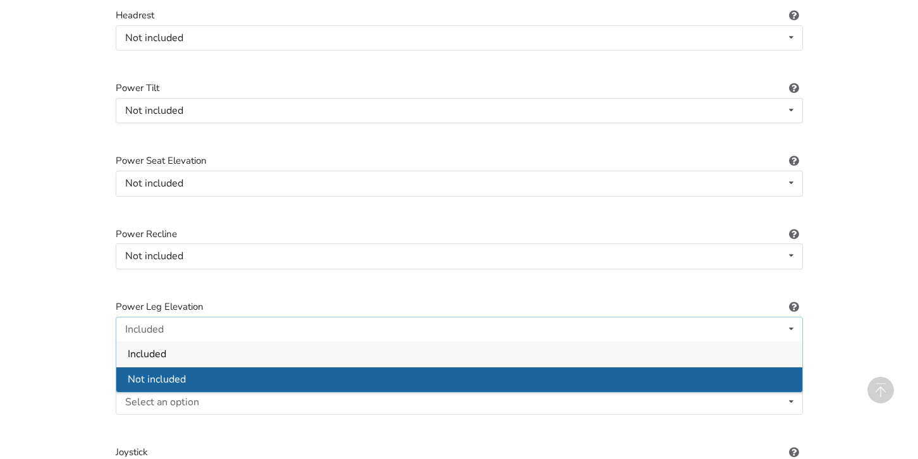
click at [170, 373] on span "Not included" at bounding box center [157, 380] width 58 height 14
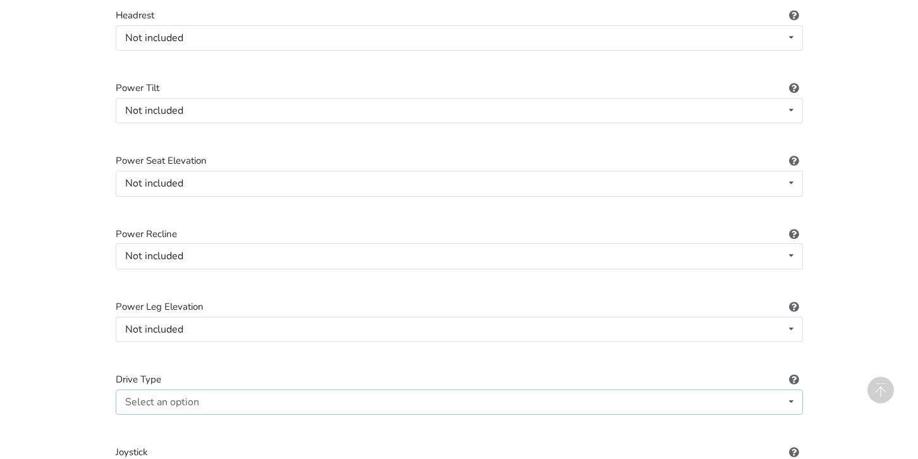
click at [171, 397] on div "Select an option" at bounding box center [162, 402] width 74 height 10
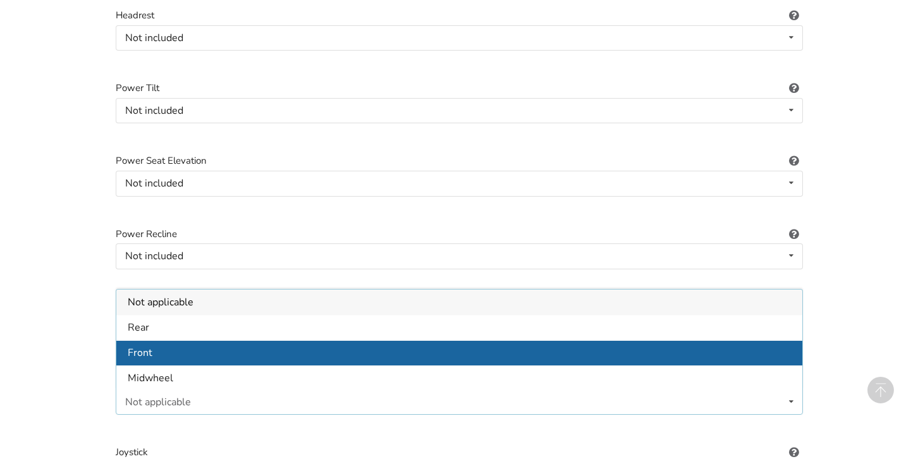
click at [164, 342] on div "Front" at bounding box center [459, 352] width 686 height 25
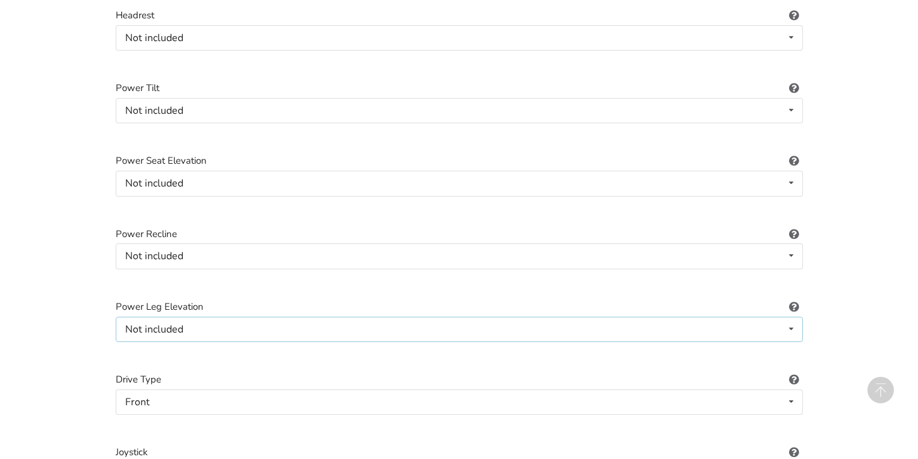
click at [165, 324] on div "Not included" at bounding box center [154, 329] width 58 height 10
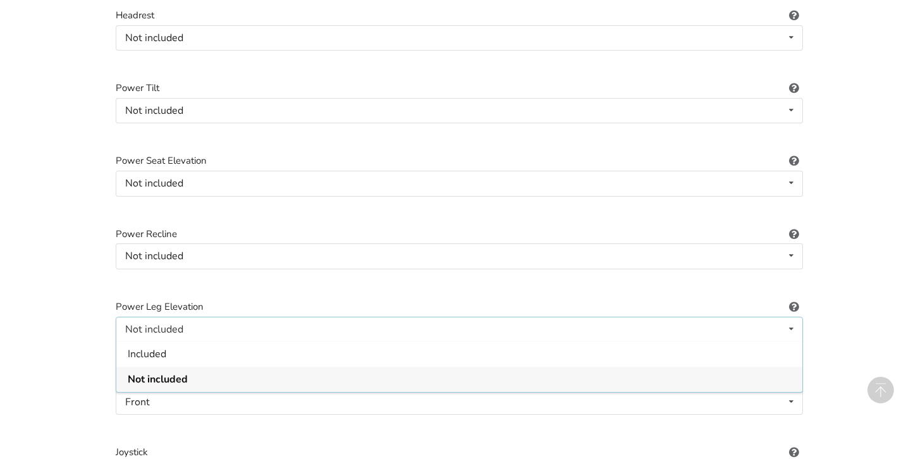
click at [165, 324] on div "Not included" at bounding box center [154, 329] width 58 height 10
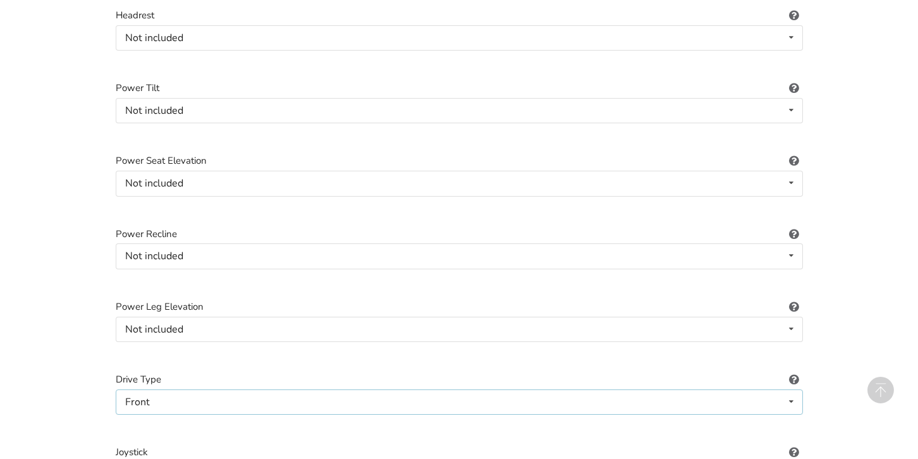
click at [162, 390] on div "Front Not applicable Rear Front Midwheel" at bounding box center [460, 402] width 688 height 25
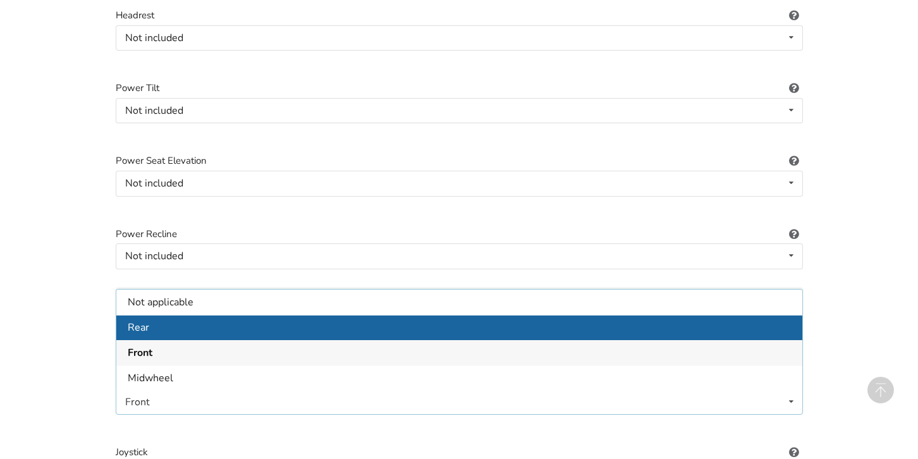
click at [163, 319] on div "Rear" at bounding box center [459, 326] width 686 height 25
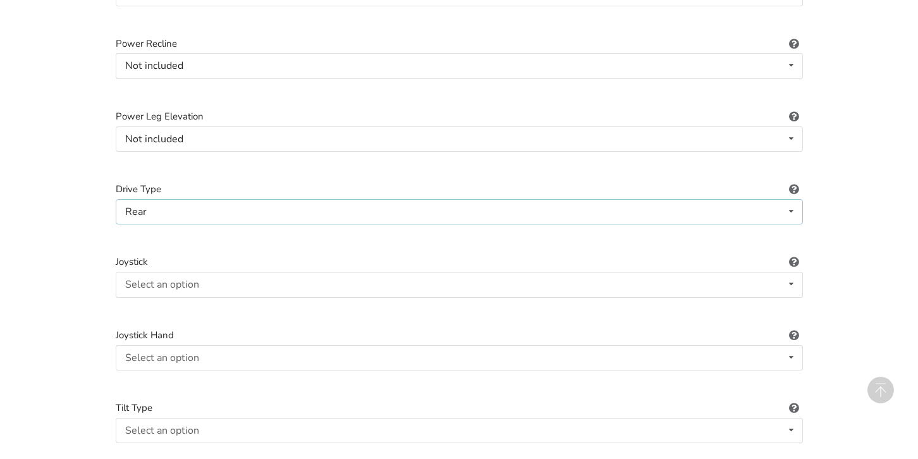
scroll to position [1512, 0]
click at [139, 281] on div "Select an option Not applicable Pin Mushroom cap Golf ball Goal post" at bounding box center [460, 283] width 688 height 25
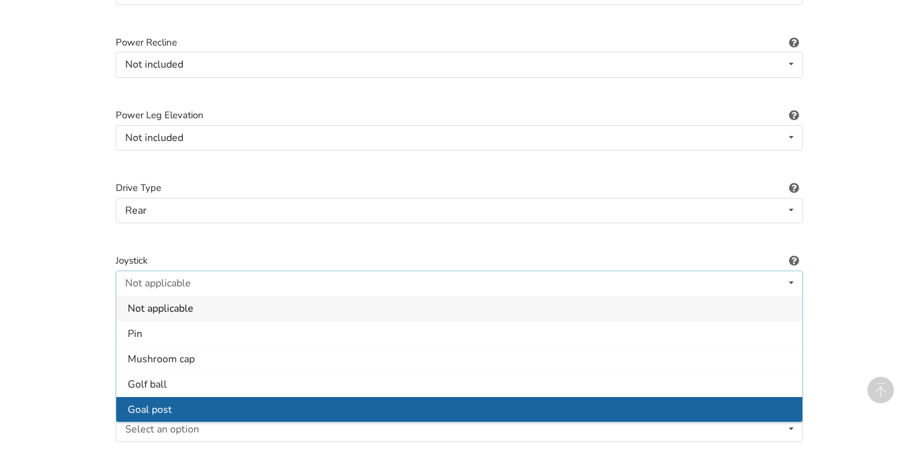
click at [163, 404] on span "Goal post" at bounding box center [150, 409] width 44 height 14
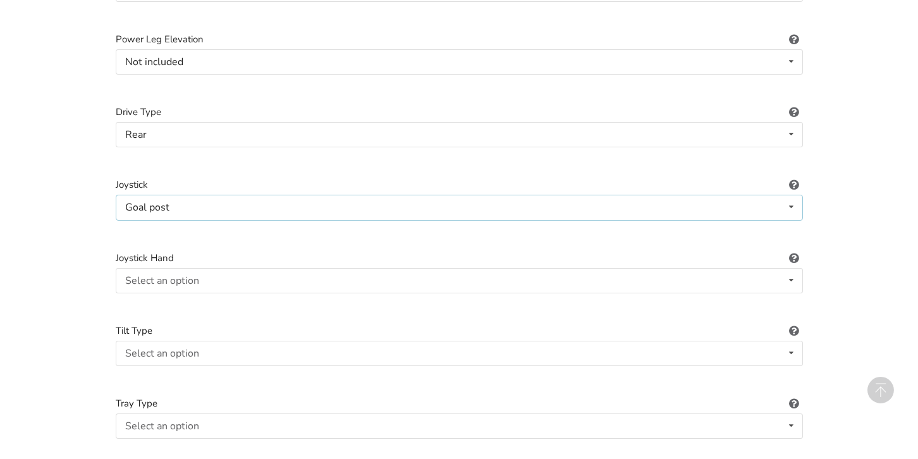
scroll to position [1607, 0]
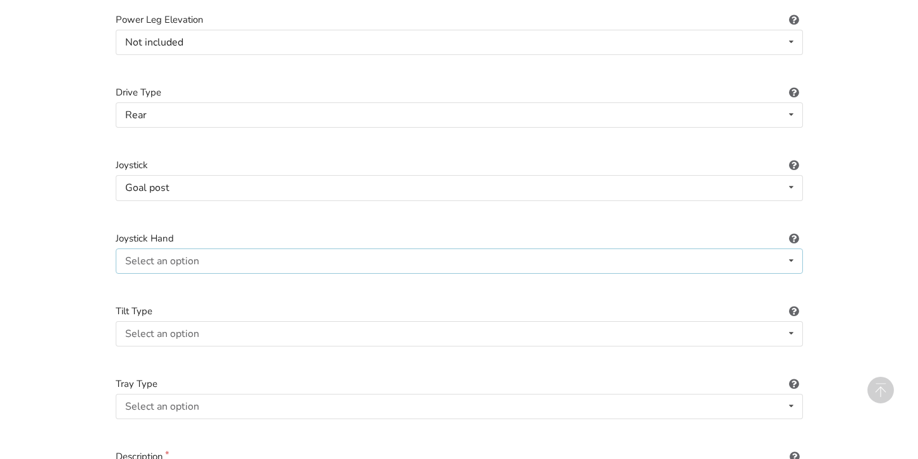
click at [148, 256] on div "Select an option" at bounding box center [162, 261] width 74 height 10
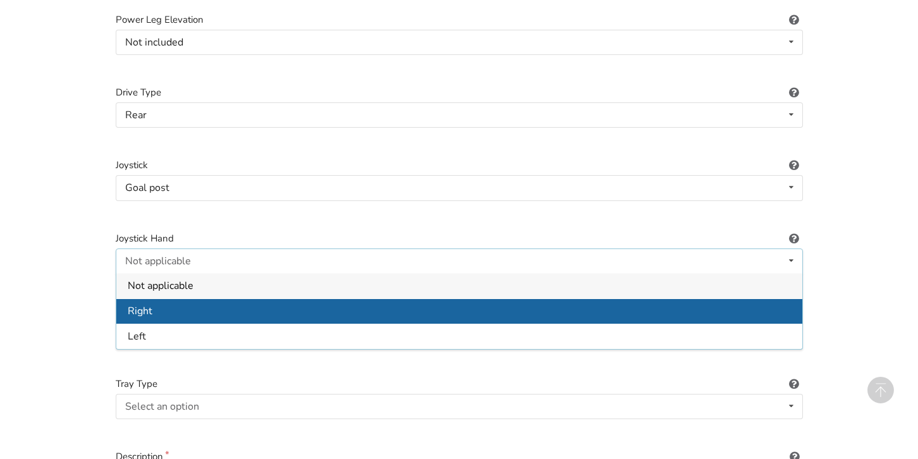
click at [147, 304] on span "Right" at bounding box center [140, 311] width 25 height 14
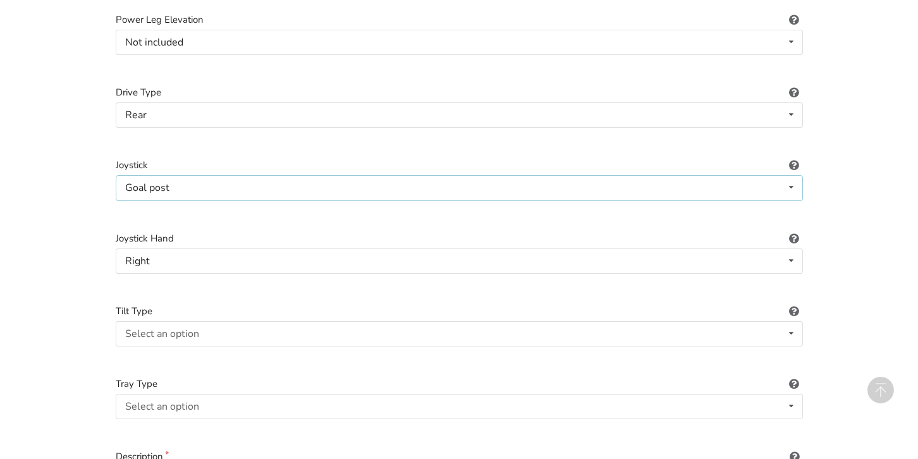
click at [200, 185] on div "Goal post Not applicable Pin Mushroom cap Golf ball Goal post" at bounding box center [460, 187] width 688 height 25
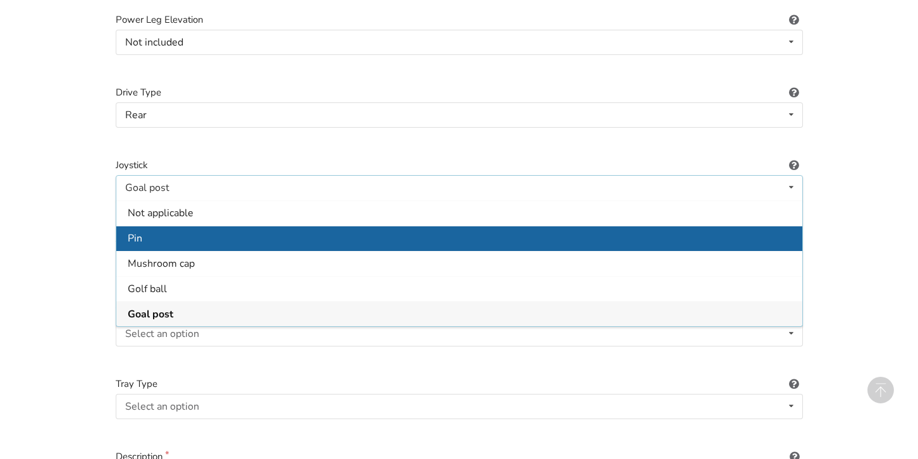
click at [198, 225] on div "Pin" at bounding box center [459, 237] width 686 height 25
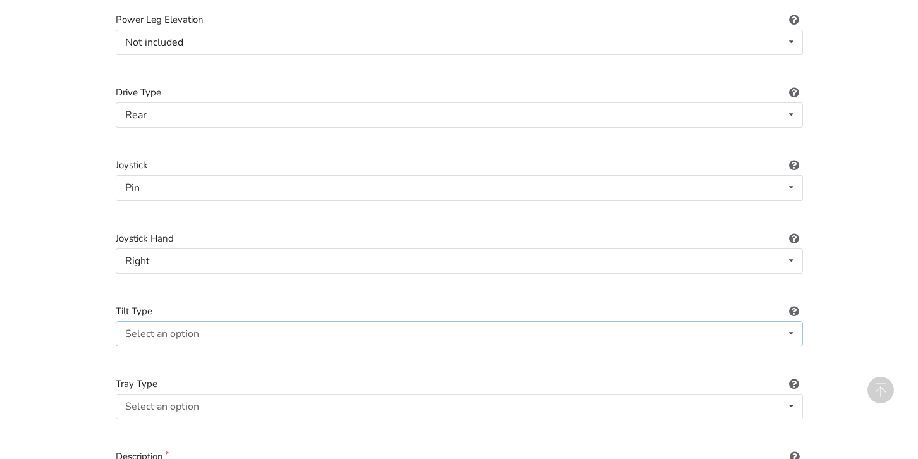
click at [172, 329] on div "Select an option" at bounding box center [162, 334] width 74 height 10
click at [178, 354] on span "Not applicable" at bounding box center [161, 359] width 66 height 14
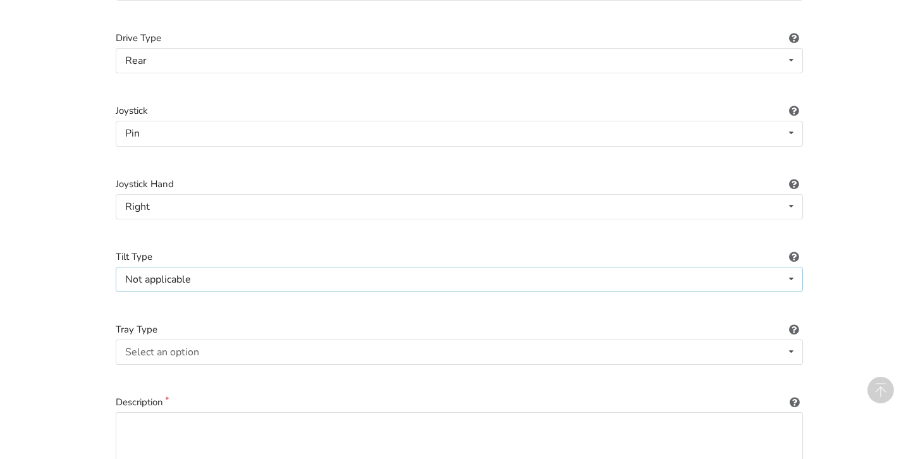
scroll to position [1673, 0]
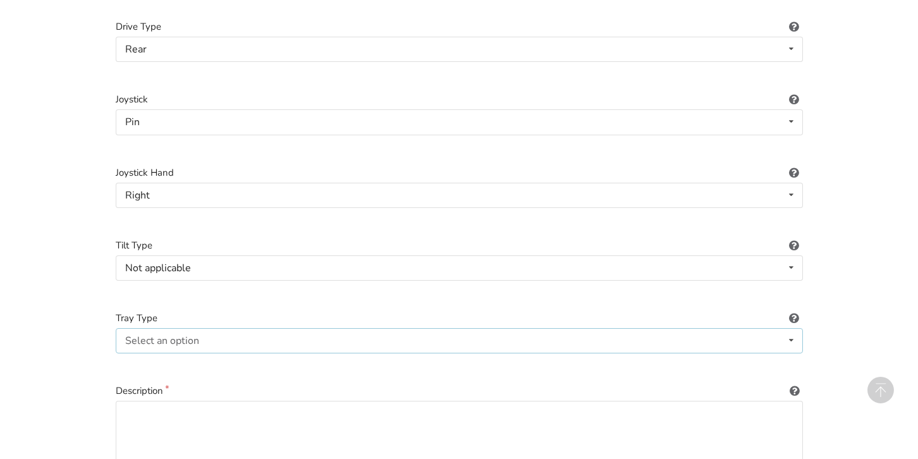
click at [149, 336] on div "Select an option" at bounding box center [162, 341] width 74 height 10
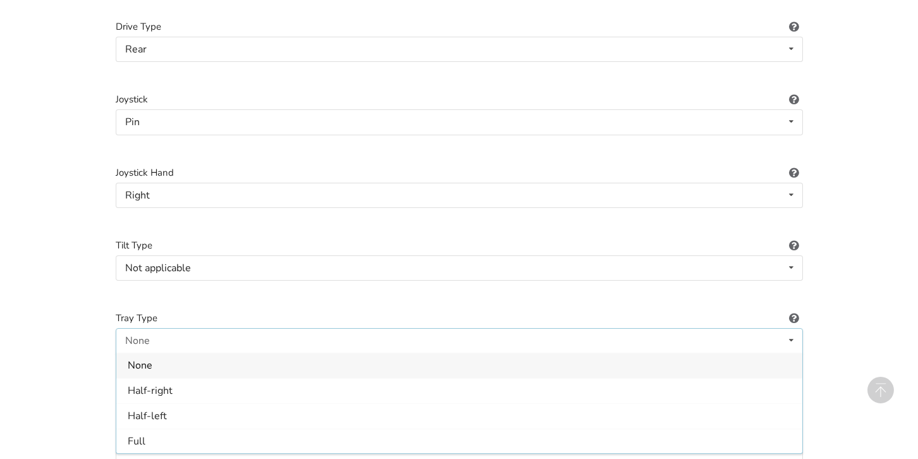
click at [153, 354] on div "None" at bounding box center [459, 365] width 686 height 25
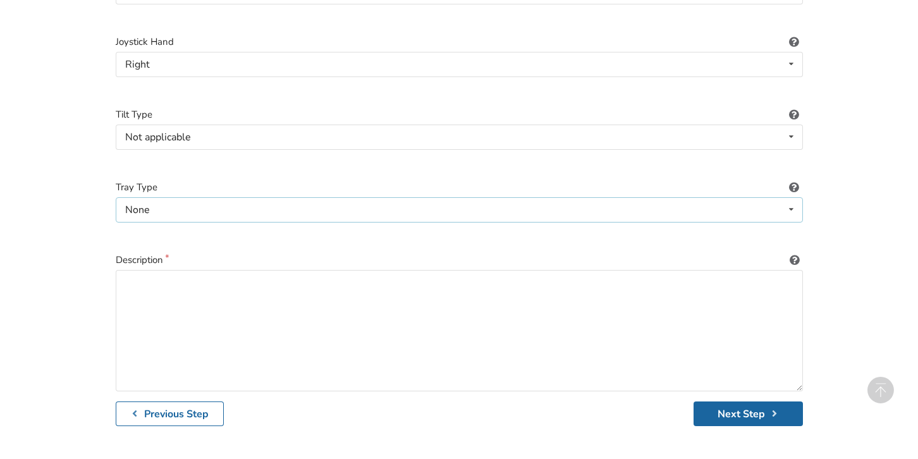
scroll to position [1815, 0]
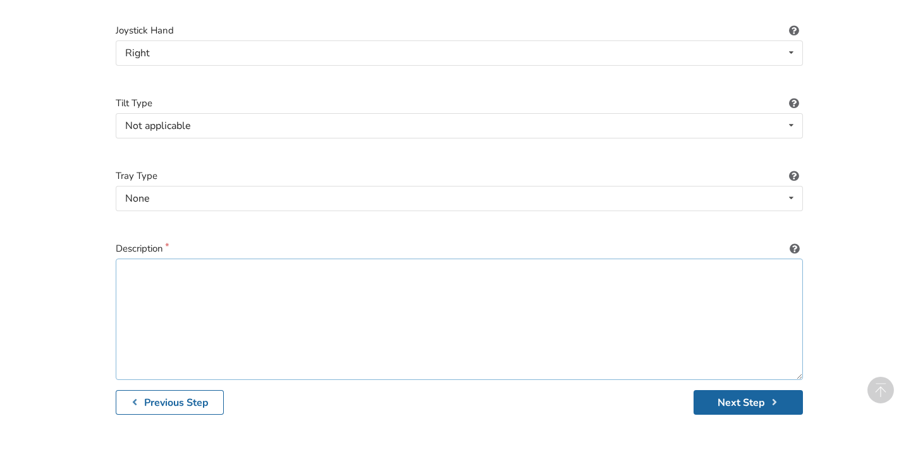
click at [166, 275] on textarea at bounding box center [460, 319] width 688 height 121
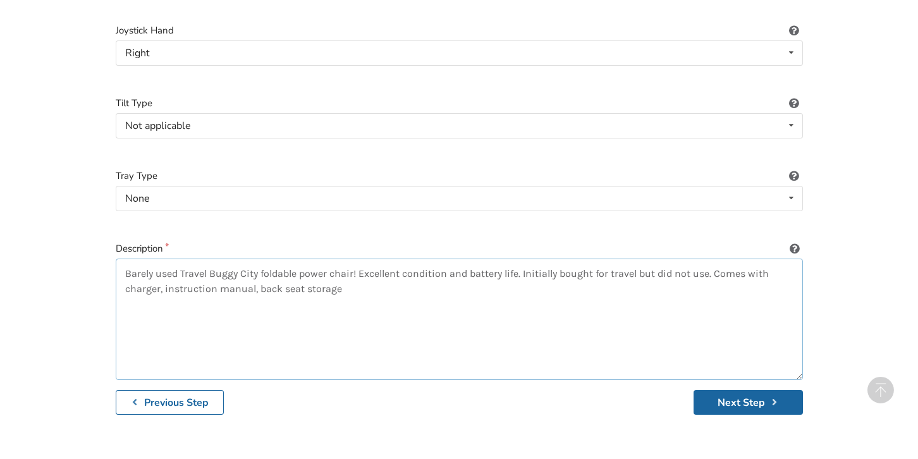
click at [356, 282] on textarea "Barely used Travel Buggy City foldable power chair! Excellent condition and bat…" at bounding box center [460, 319] width 688 height 121
click at [163, 283] on textarea "Barely used Travel Buggy City foldable power chair! Excellent condition and bat…" at bounding box center [460, 319] width 688 height 121
click at [259, 280] on textarea "Barely used Travel Buggy City foldable power chair! Excellent condition and bat…" at bounding box center [460, 319] width 688 height 121
click at [305, 281] on textarea "Barely used Travel Buggy City foldable power chair! Excellent condition and bat…" at bounding box center [460, 319] width 688 height 121
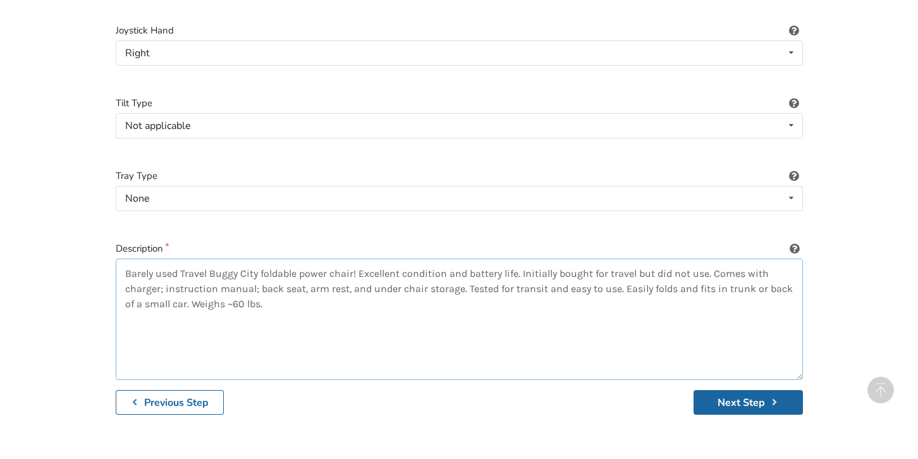
click at [639, 264] on textarea "Barely used Travel Buggy City foldable power chair! Excellent condition and bat…" at bounding box center [460, 319] width 688 height 121
click at [523, 281] on textarea "Barely used Travel Buggy City foldable power chair! Excellent condition and bat…" at bounding box center [460, 319] width 688 height 121
click at [526, 278] on textarea "Barely used Travel Buggy City foldable power chair! Excellent condition and bat…" at bounding box center [460, 319] width 688 height 121
click at [635, 281] on textarea "Barely used Travel Buggy City foldable power chair! Excellent condition and bat…" at bounding box center [460, 319] width 688 height 121
click at [548, 293] on textarea "Barely used Travel Buggy City foldable power chair! Excellent condition and bat…" at bounding box center [460, 319] width 688 height 121
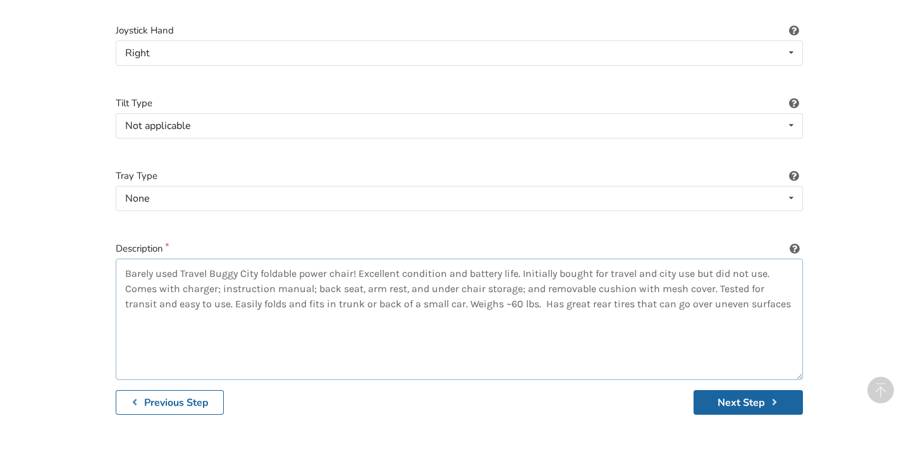
drag, startPoint x: 590, startPoint y: 293, endPoint x: 568, endPoint y: 294, distance: 21.5
click at [568, 294] on textarea "Barely used Travel Buggy City foldable power chair! Excellent condition and bat…" at bounding box center [460, 319] width 688 height 121
click at [185, 309] on textarea "Barely used Travel Buggy City foldable power chair! Excellent condition and bat…" at bounding box center [460, 319] width 688 height 121
click at [523, 293] on textarea "Barely used Travel Buggy City foldable power chair! Excellent condition and bat…" at bounding box center [460, 319] width 688 height 121
click at [538, 294] on textarea "Barely used Travel Buggy City foldable power chair! Excellent condition and bat…" at bounding box center [460, 319] width 688 height 121
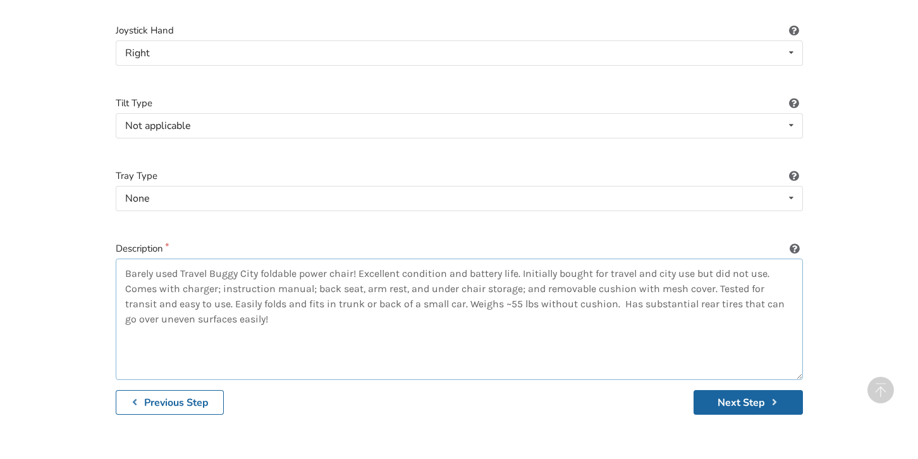
click at [270, 310] on textarea "Barely used Travel Buggy City foldable power chair! Excellent condition and bat…" at bounding box center [460, 319] width 688 height 121
click at [778, 262] on textarea "Barely used Travel Buggy City foldable power chair! Excellent condition and bat…" at bounding box center [460, 319] width 688 height 121
click at [717, 280] on textarea "Barely used Travel Buggy City foldable power chair! Excellent condition and bat…" at bounding box center [460, 319] width 688 height 121
click at [214, 297] on textarea "Barely used Travel Buggy City foldable power chair! Excellent condition and bat…" at bounding box center [460, 319] width 688 height 121
drag, startPoint x: 369, startPoint y: 297, endPoint x: 295, endPoint y: 297, distance: 73.4
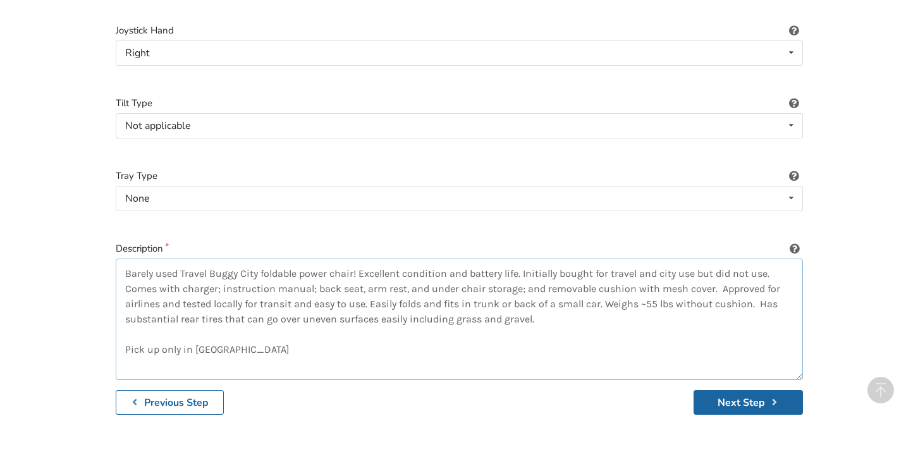
click at [295, 297] on textarea "Barely used Travel Buggy City foldable power chair! Excellent condition and bat…" at bounding box center [460, 319] width 688 height 121
click at [281, 338] on textarea "Barely used Travel Buggy City foldable power chair! Excellent condition and bat…" at bounding box center [460, 319] width 688 height 121
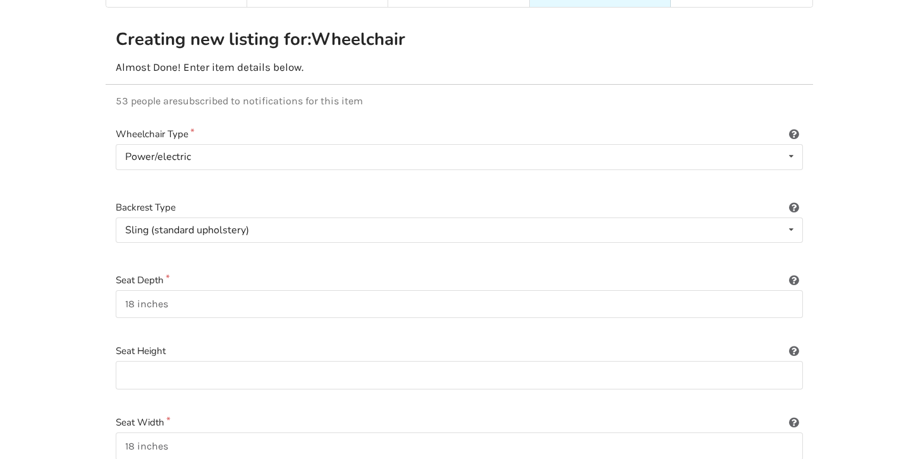
scroll to position [126, 0]
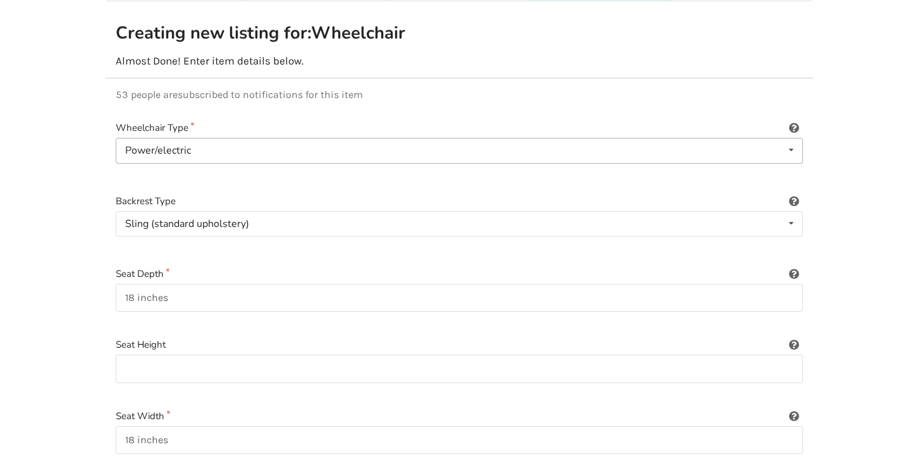
type textarea "Barely used Travel Buggy City foldable power chair! Excellent condition and bat…"
click at [142, 145] on div "Power/electric" at bounding box center [158, 150] width 66 height 10
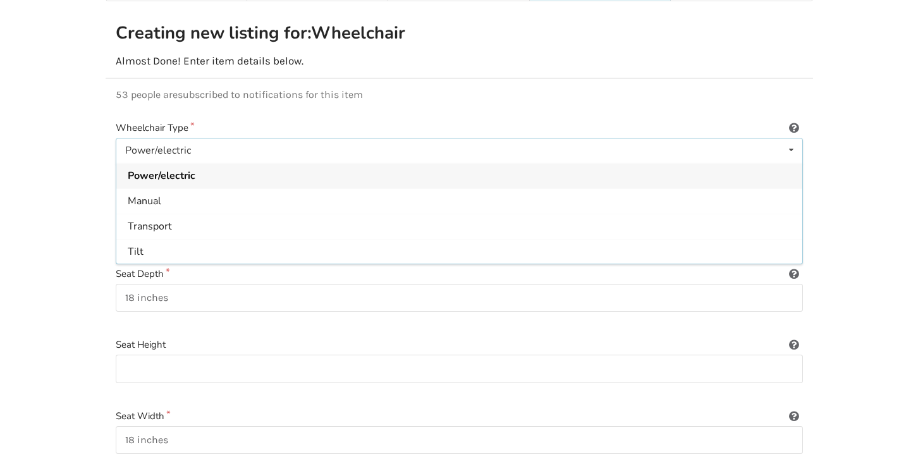
click at [142, 145] on div "Power/electric" at bounding box center [158, 150] width 66 height 10
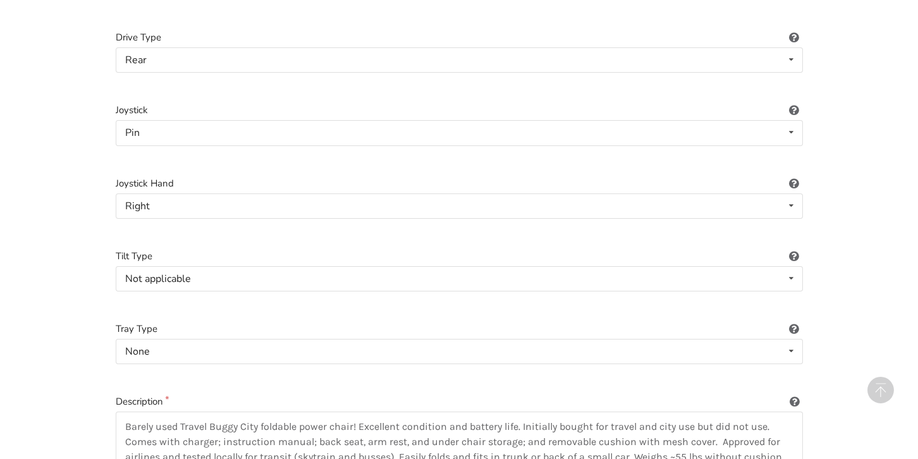
scroll to position [1843, 0]
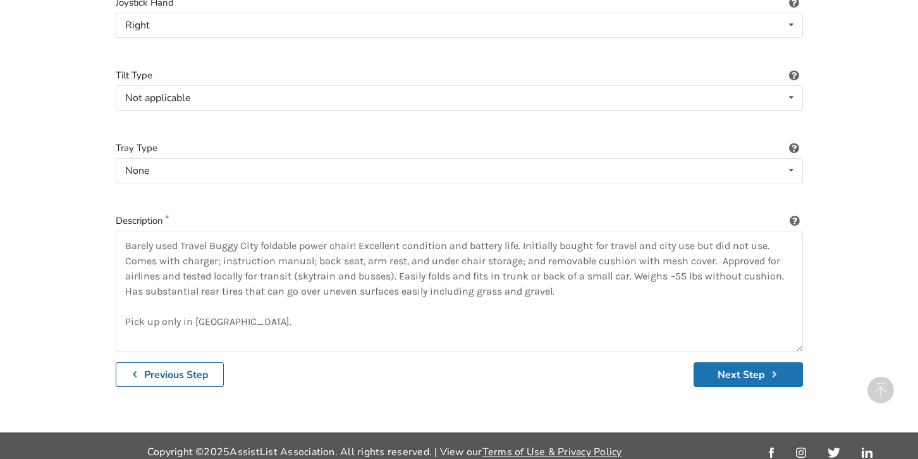
click at [726, 366] on button "Next Step" at bounding box center [748, 374] width 109 height 25
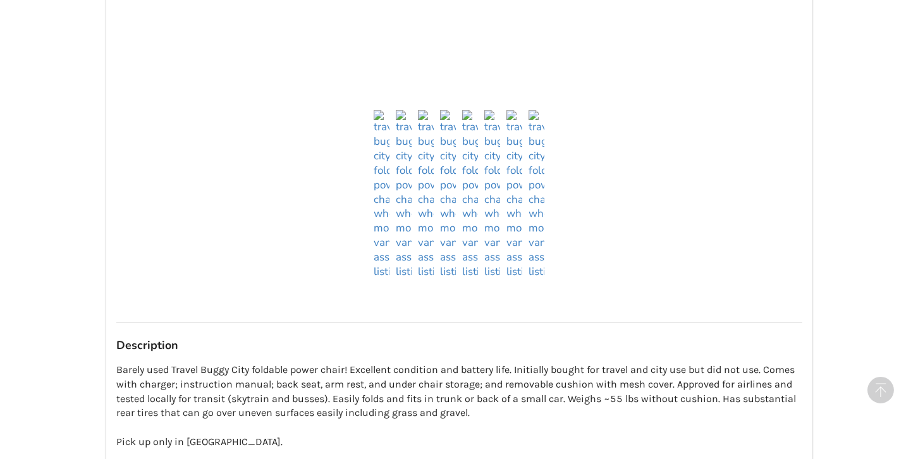
scroll to position [997, 0]
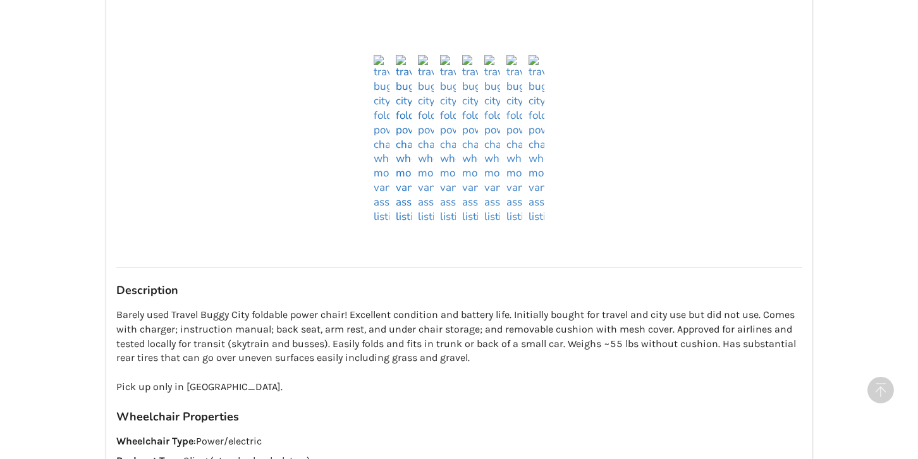
click at [405, 204] on img at bounding box center [404, 139] width 16 height 169
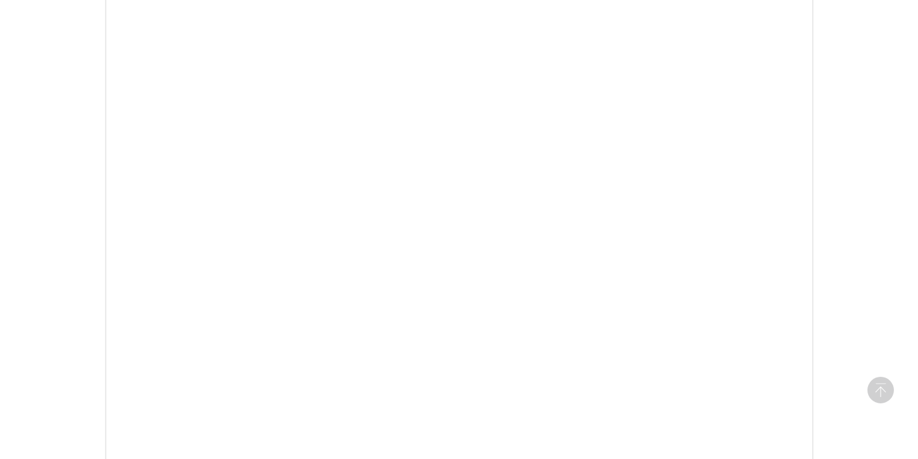
scroll to position [458, 0]
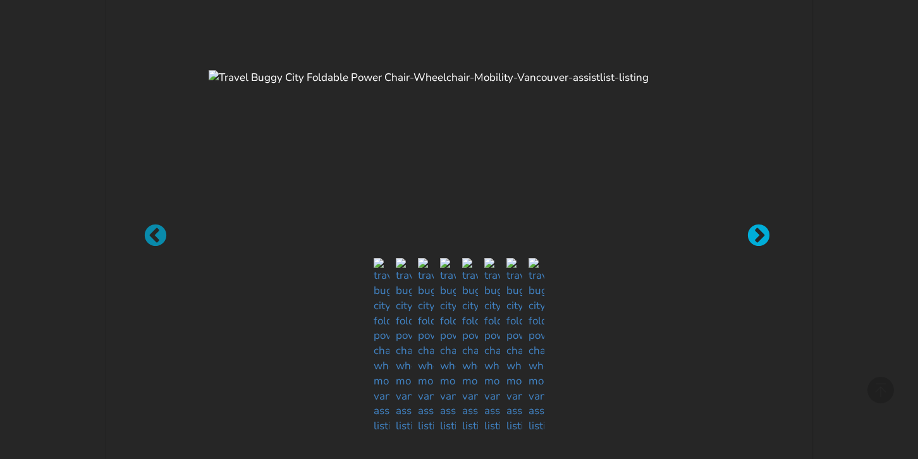
click at [759, 228] on div at bounding box center [752, 229] width 13 height 13
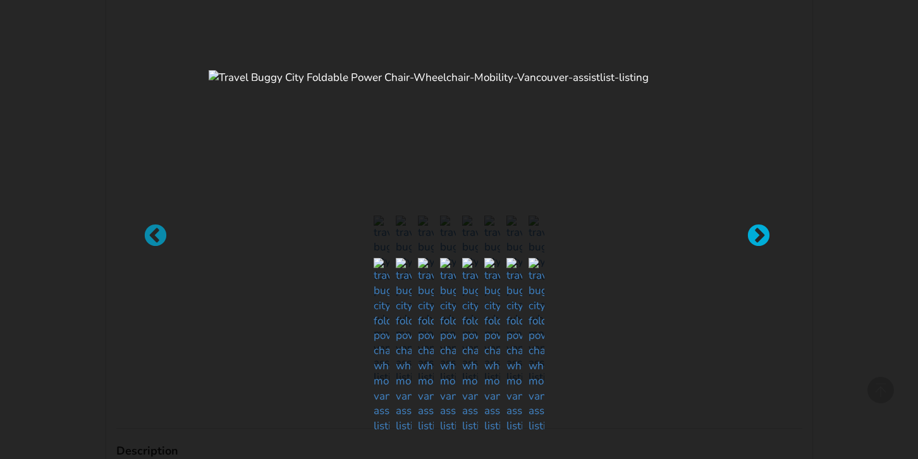
click at [759, 228] on div at bounding box center [752, 229] width 13 height 13
click at [79, 195] on div at bounding box center [459, 229] width 918 height 459
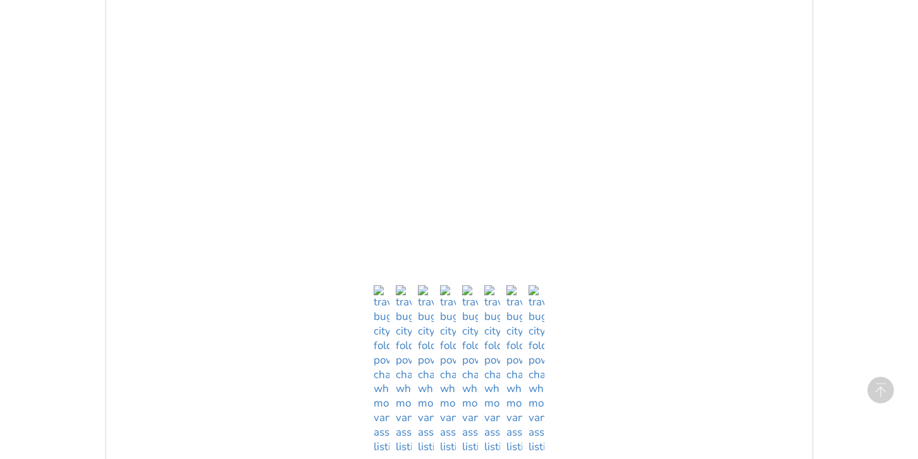
scroll to position [563, 0]
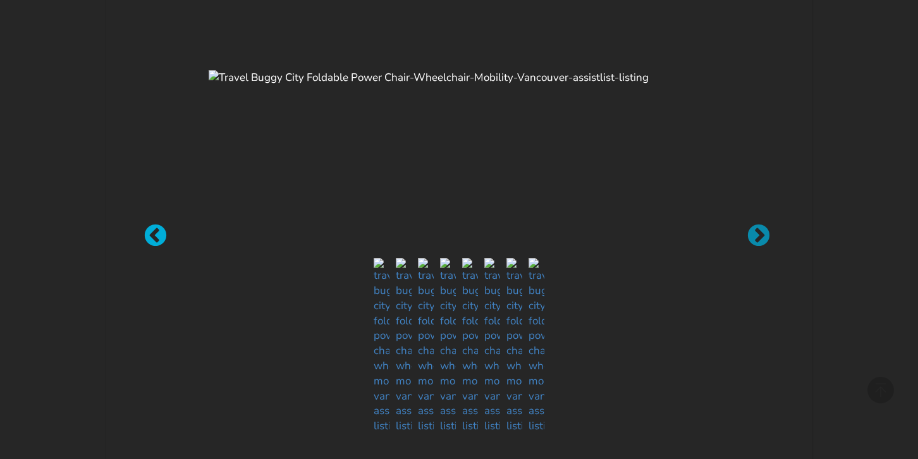
click at [156, 233] on div at bounding box center [149, 229] width 13 height 13
click at [381, 425] on img at bounding box center [382, 346] width 16 height 176
click at [20, 241] on div at bounding box center [459, 229] width 918 height 459
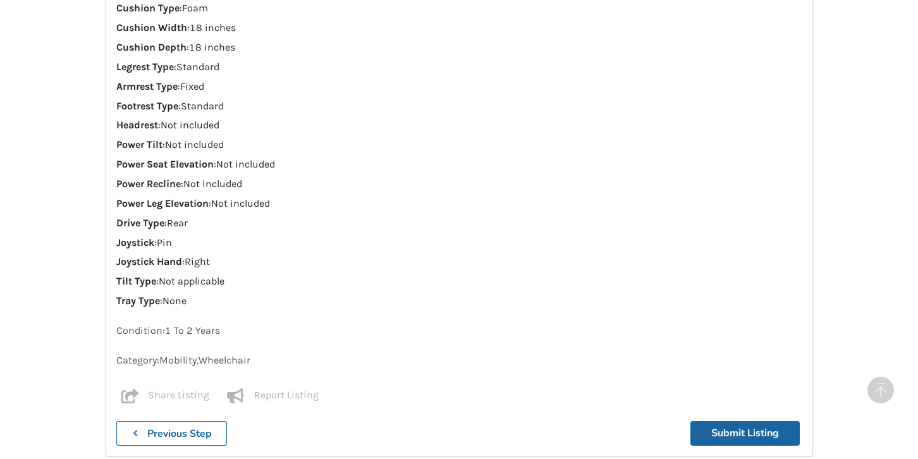
scroll to position [1228, 0]
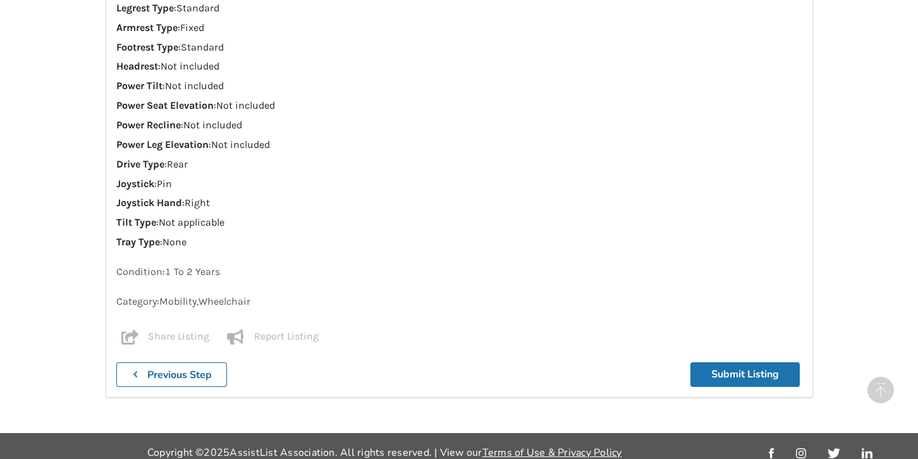
click at [738, 362] on button "Submit Listing" at bounding box center [745, 374] width 109 height 25
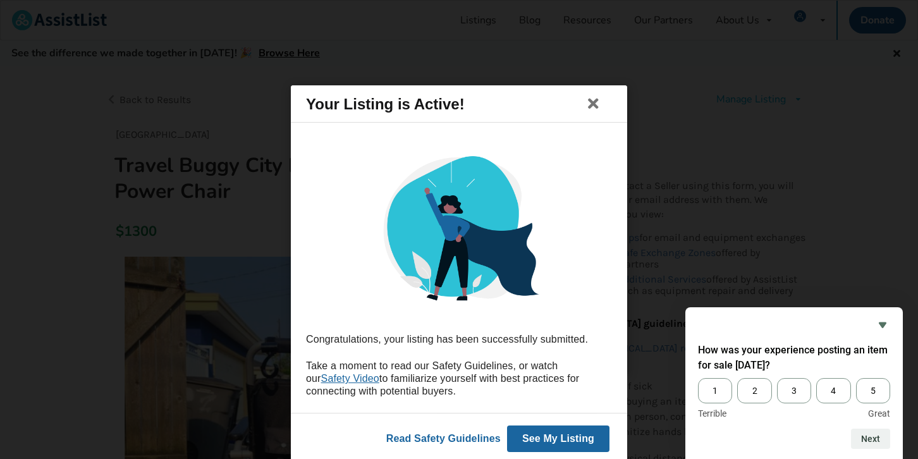
click at [550, 439] on button "See My Listing" at bounding box center [558, 439] width 102 height 27
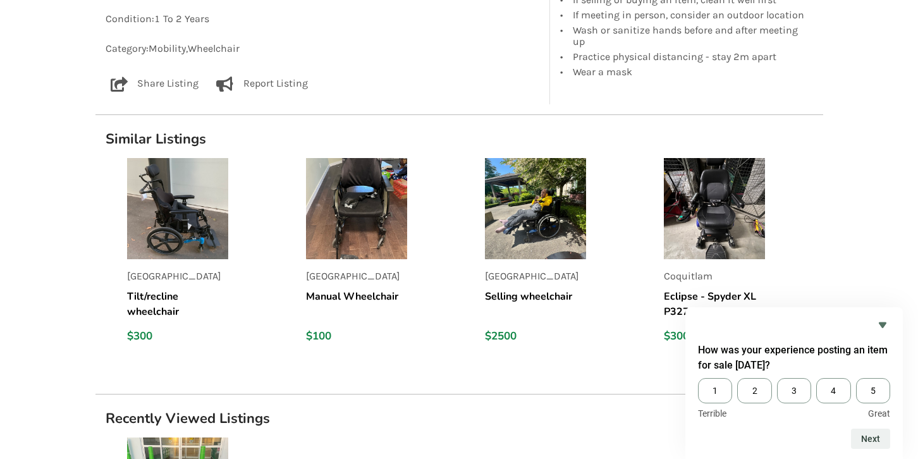
scroll to position [1359, 0]
click at [510, 225] on img at bounding box center [535, 208] width 101 height 101
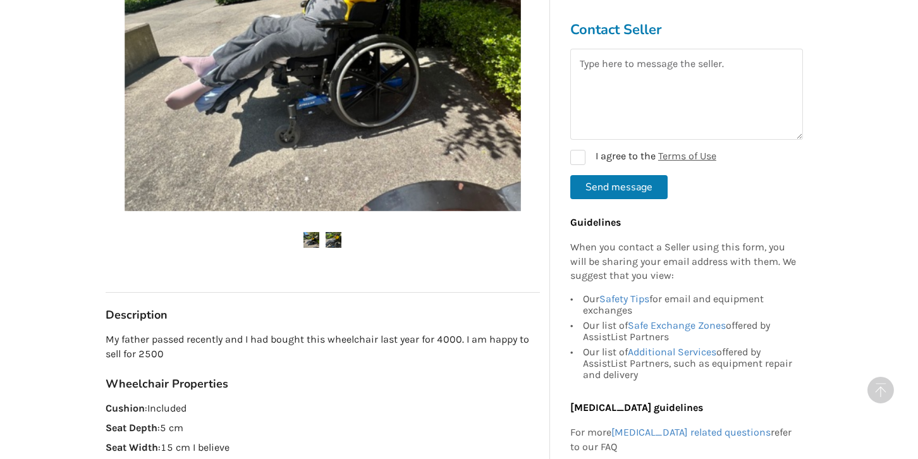
scroll to position [316, 0]
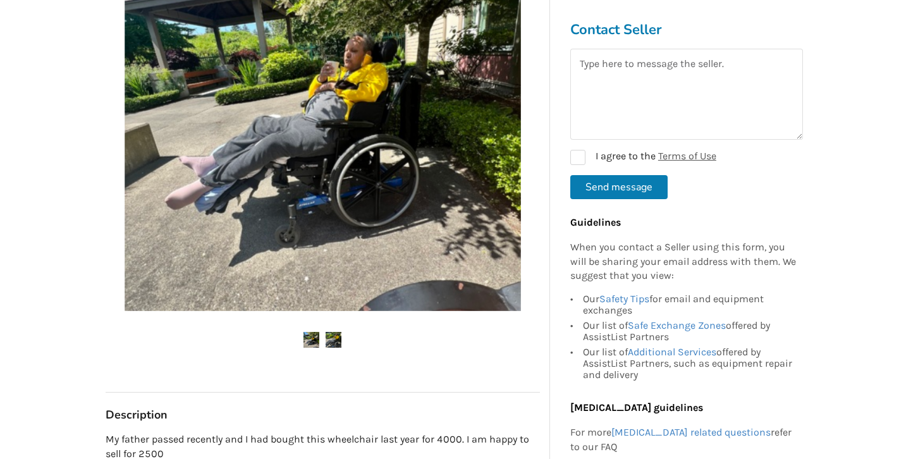
click at [333, 339] on img at bounding box center [334, 340] width 16 height 16
click at [305, 341] on img at bounding box center [312, 340] width 16 height 16
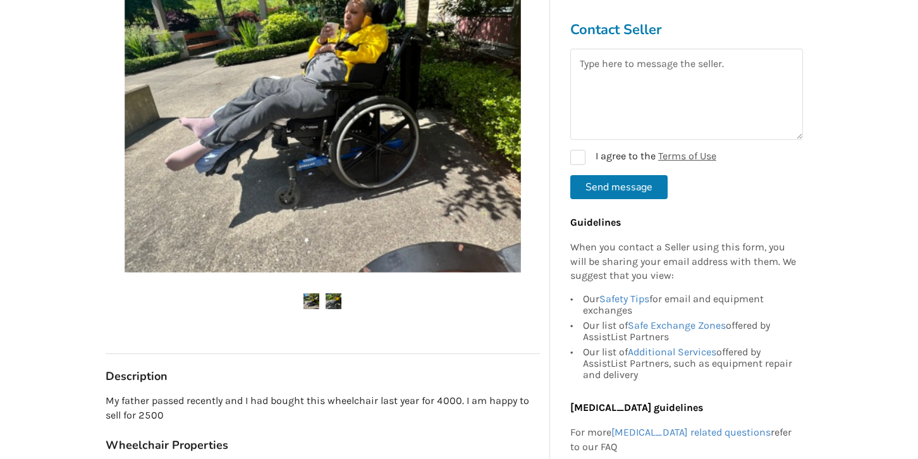
scroll to position [373, 0]
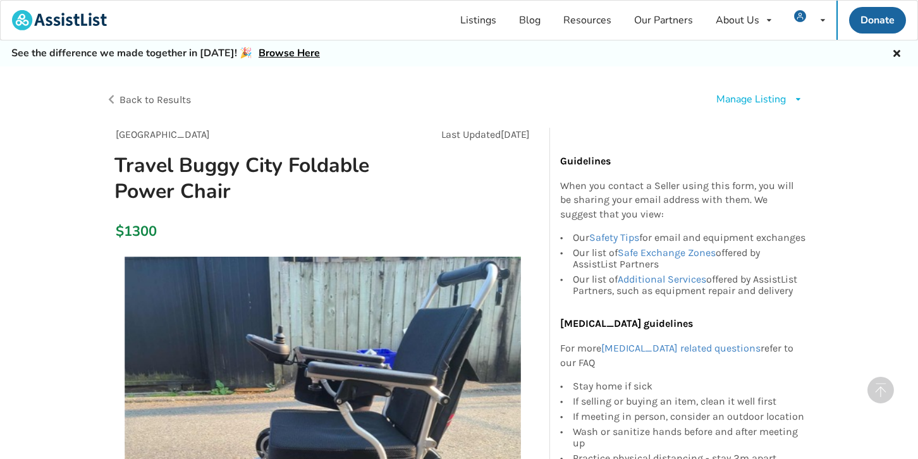
scroll to position [1359, 0]
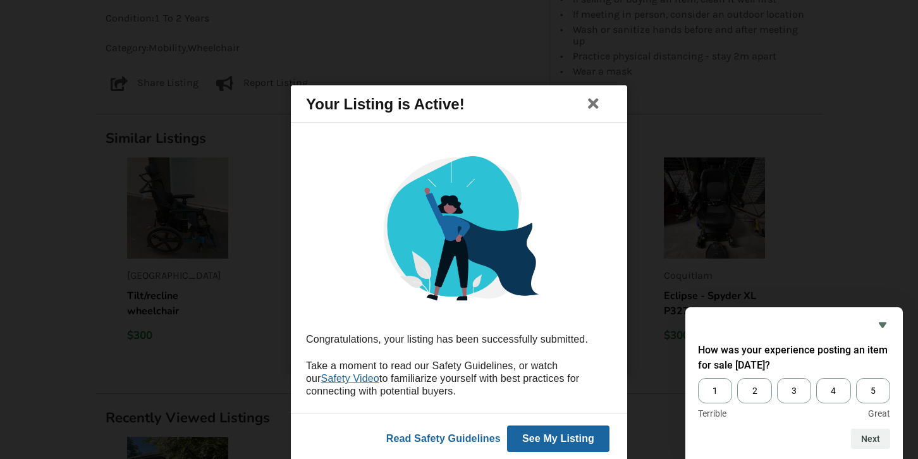
click at [570, 442] on button "See My Listing" at bounding box center [558, 439] width 102 height 27
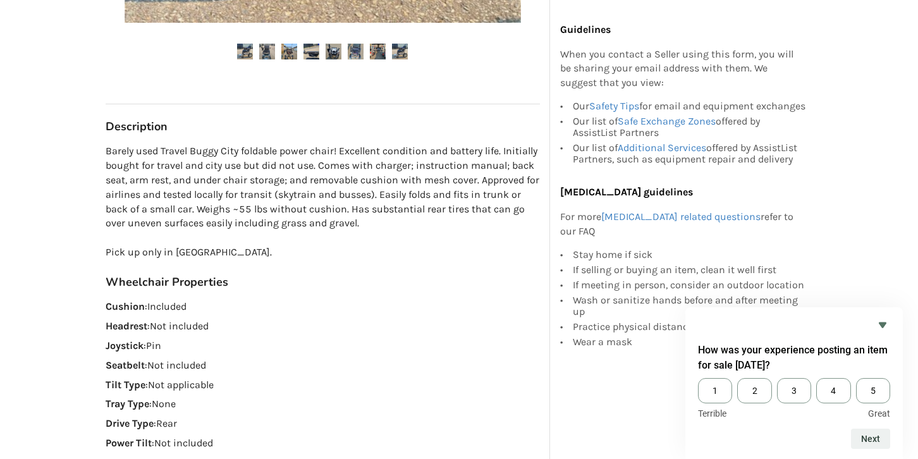
scroll to position [607, 0]
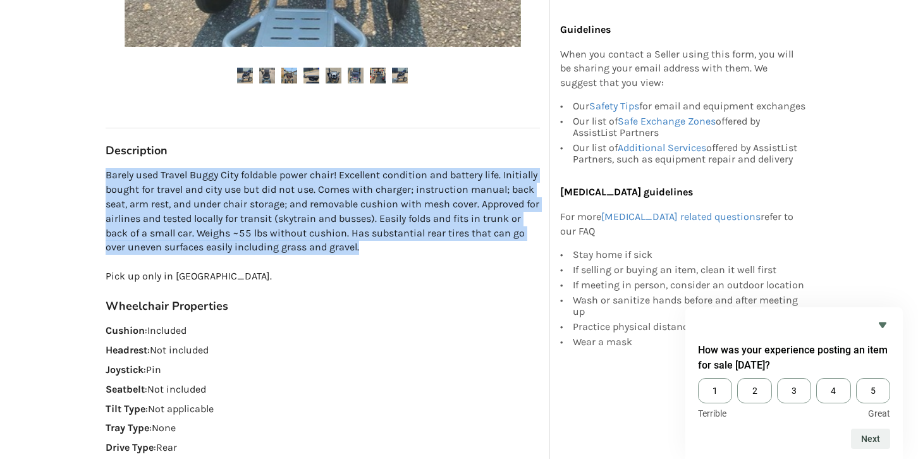
drag, startPoint x: 106, startPoint y: 175, endPoint x: 376, endPoint y: 252, distance: 280.9
click at [376, 252] on p "Barely used Travel Buggy City foldable power chair! Excellent condition and bat…" at bounding box center [323, 226] width 435 height 116
copy p "Barely used Travel Buggy City foldable power chair! Excellent condition and bat…"
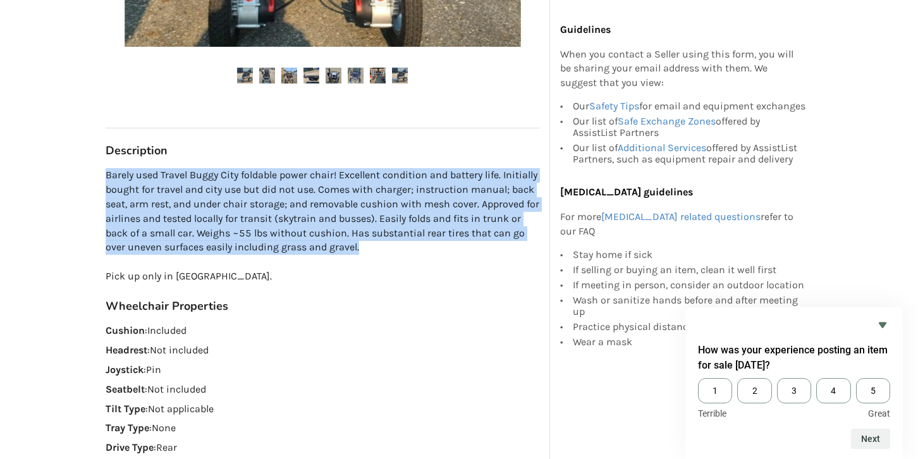
click at [354, 237] on p "Barely used Travel Buggy City foldable power chair! Excellent condition and bat…" at bounding box center [323, 226] width 435 height 116
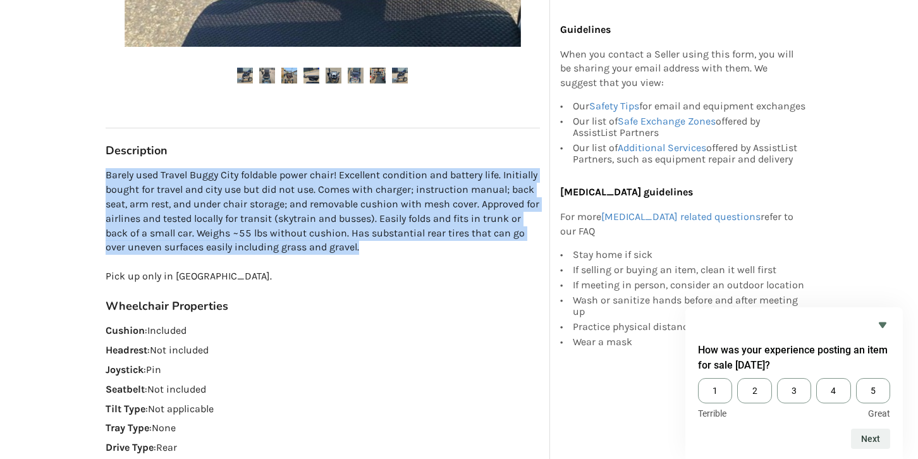
drag, startPoint x: 364, startPoint y: 244, endPoint x: 96, endPoint y: 175, distance: 277.5
click at [96, 173] on div "Vancouver Last Updated Sep 20 Travel Buggy City Foldable Power Chair $1300 Vanc…" at bounding box center [323, 188] width 455 height 1335
copy p "Barely used Travel Buggy City foldable power chair! Excellent condition and bat…"
